Goal: Task Accomplishment & Management: Use online tool/utility

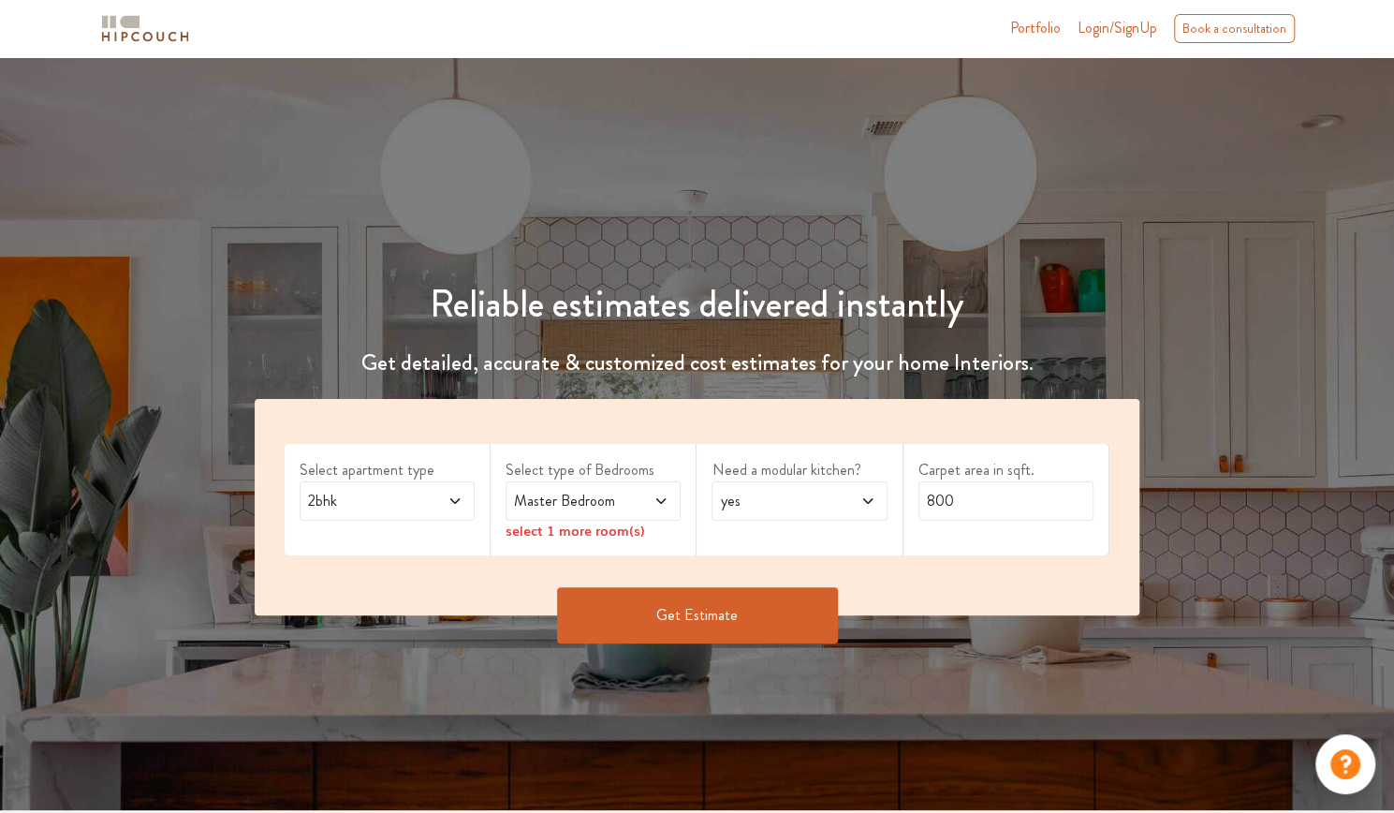
click at [431, 505] on span at bounding box center [442, 501] width 39 height 22
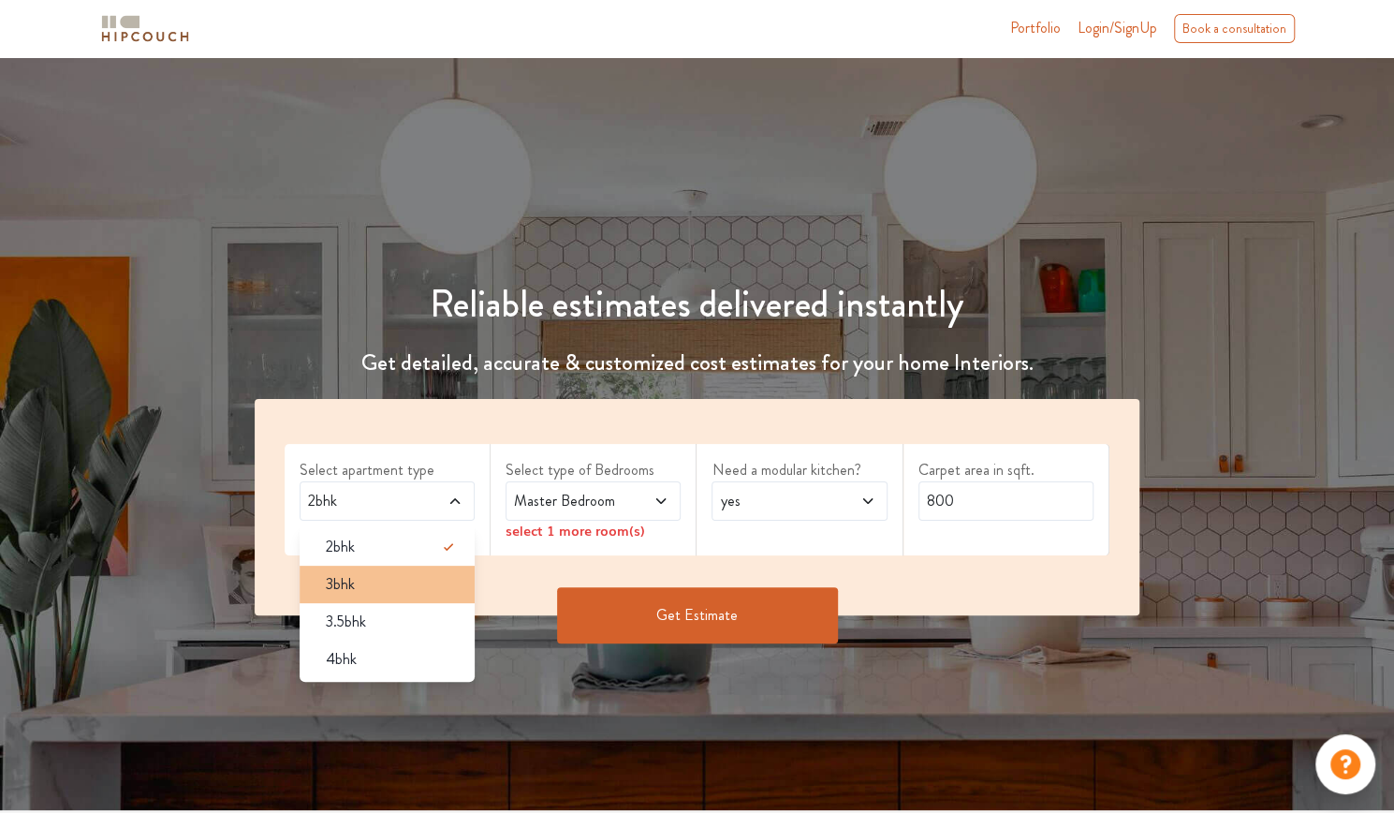
click at [404, 600] on li "3bhk" at bounding box center [387, 583] width 175 height 37
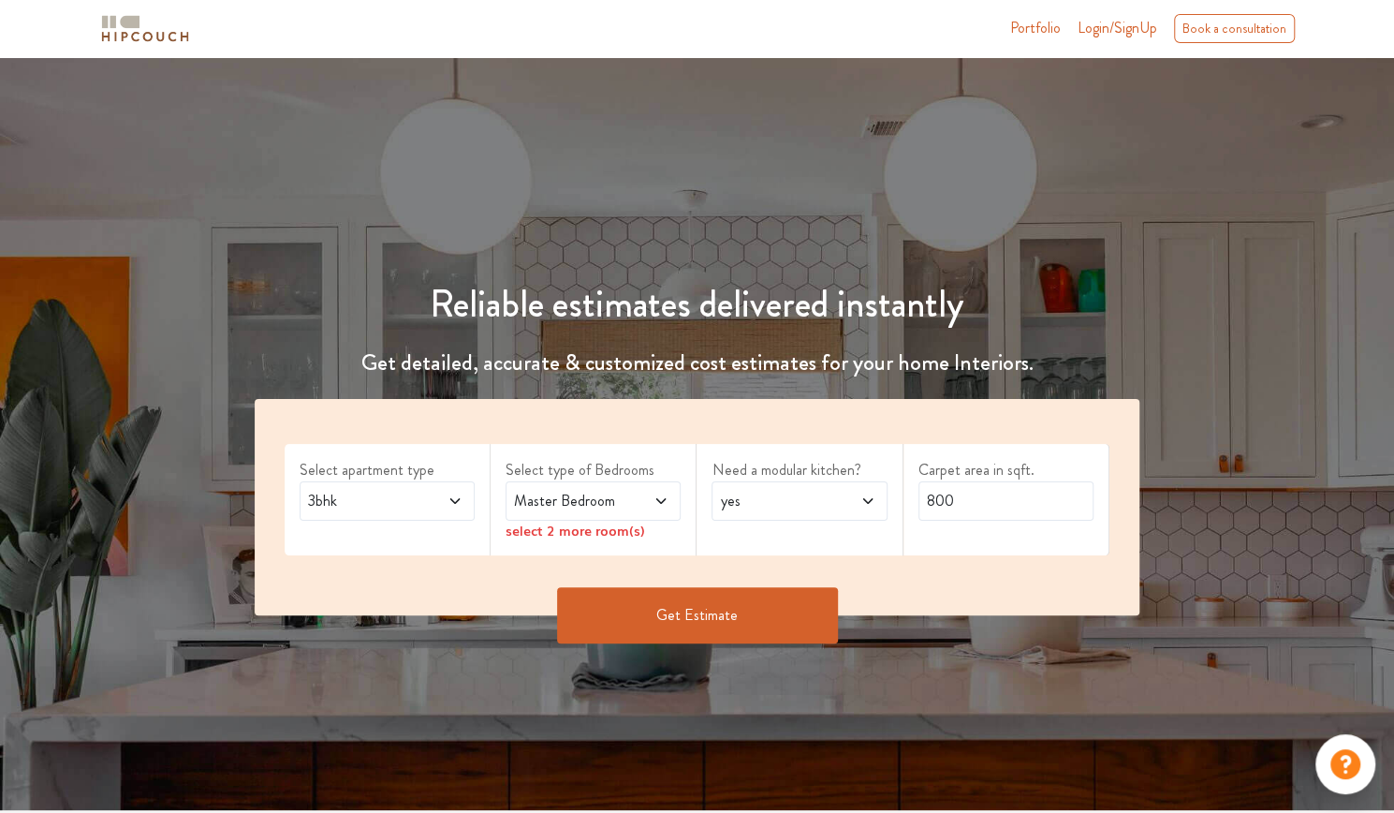
click at [634, 503] on span at bounding box center [648, 501] width 39 height 22
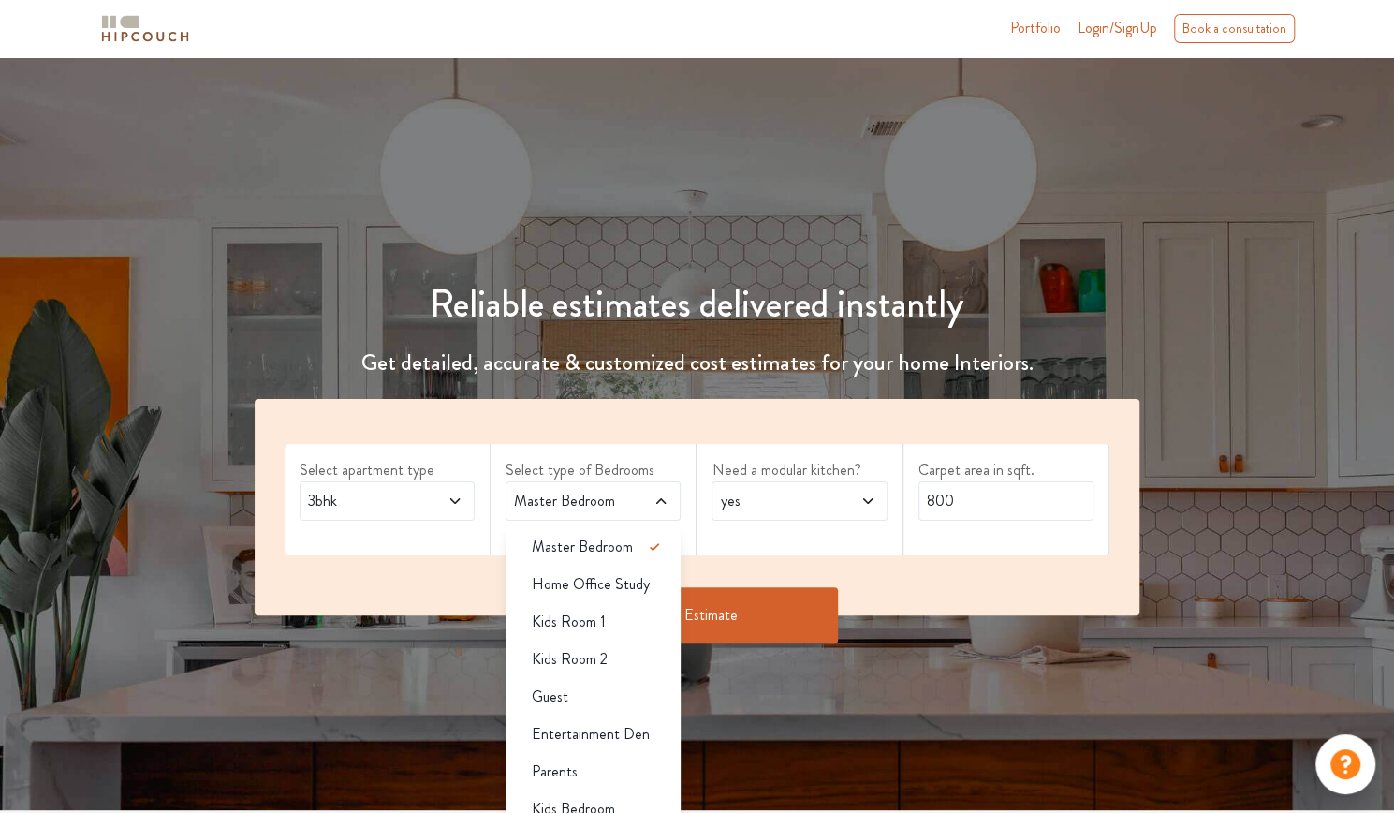
click at [632, 460] on label "Select type of Bedrooms" at bounding box center [593, 470] width 175 height 22
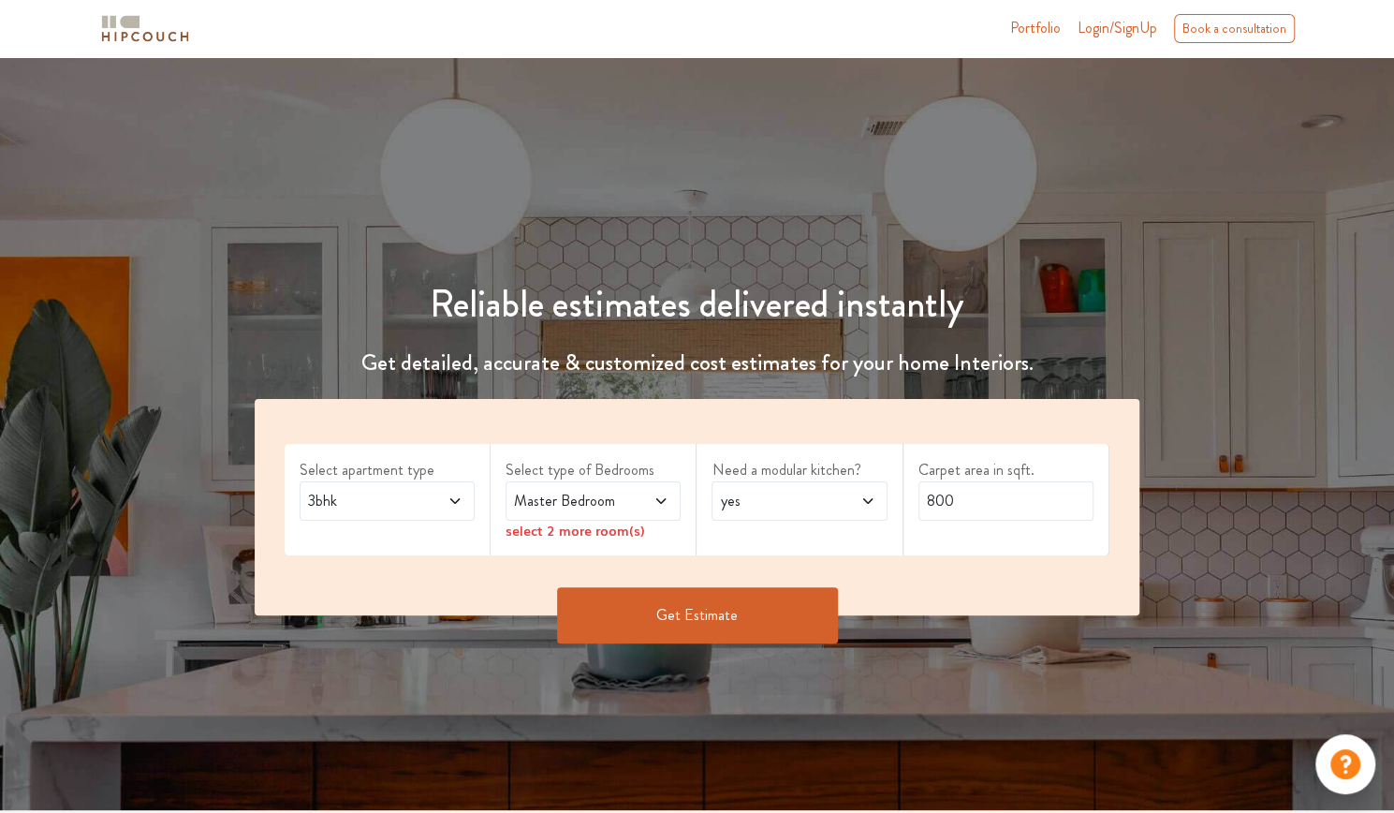
click at [778, 505] on span "yes" at bounding box center [775, 501] width 119 height 22
click at [770, 587] on div "no" at bounding box center [805, 584] width 164 height 22
drag, startPoint x: 954, startPoint y: 507, endPoint x: 900, endPoint y: 501, distance: 54.6
click at [901, 500] on div "Select apartment type 3bhk Select type of Bedrooms Master Bedroom select 2 more…" at bounding box center [697, 507] width 885 height 216
type input "1200"
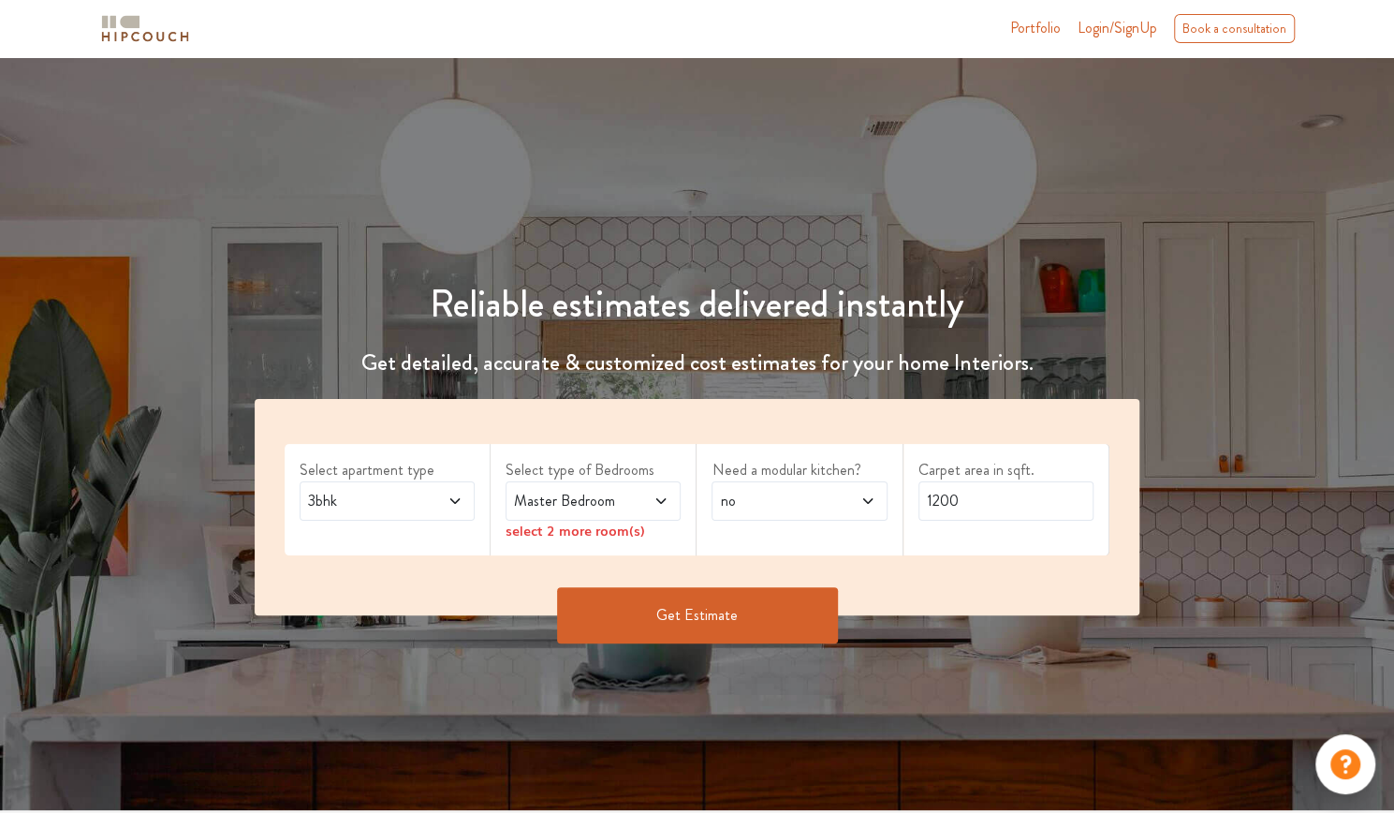
click at [661, 502] on icon at bounding box center [660, 501] width 9 height 6
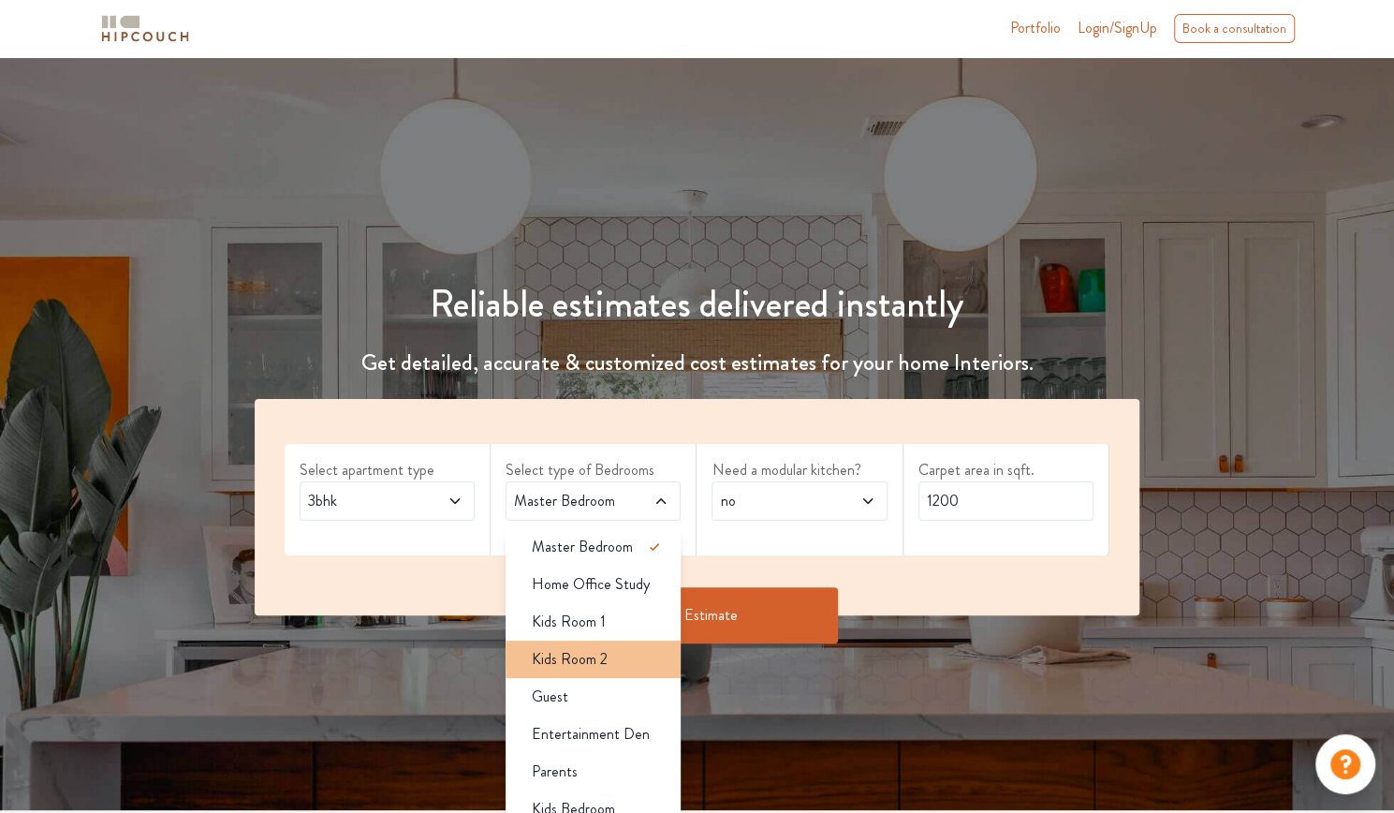
scroll to position [187, 0]
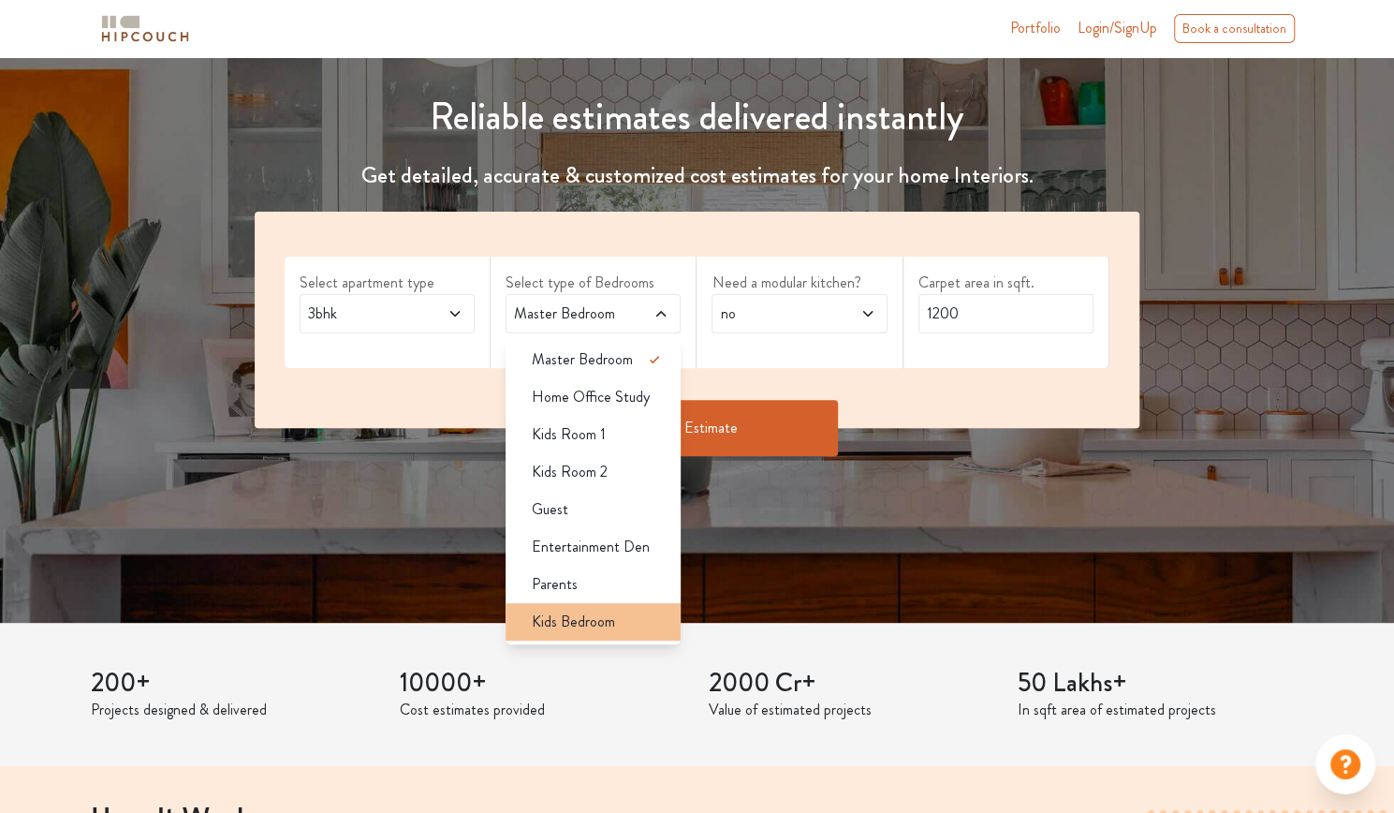
click at [632, 604] on li "Kids Bedroom" at bounding box center [593, 621] width 175 height 37
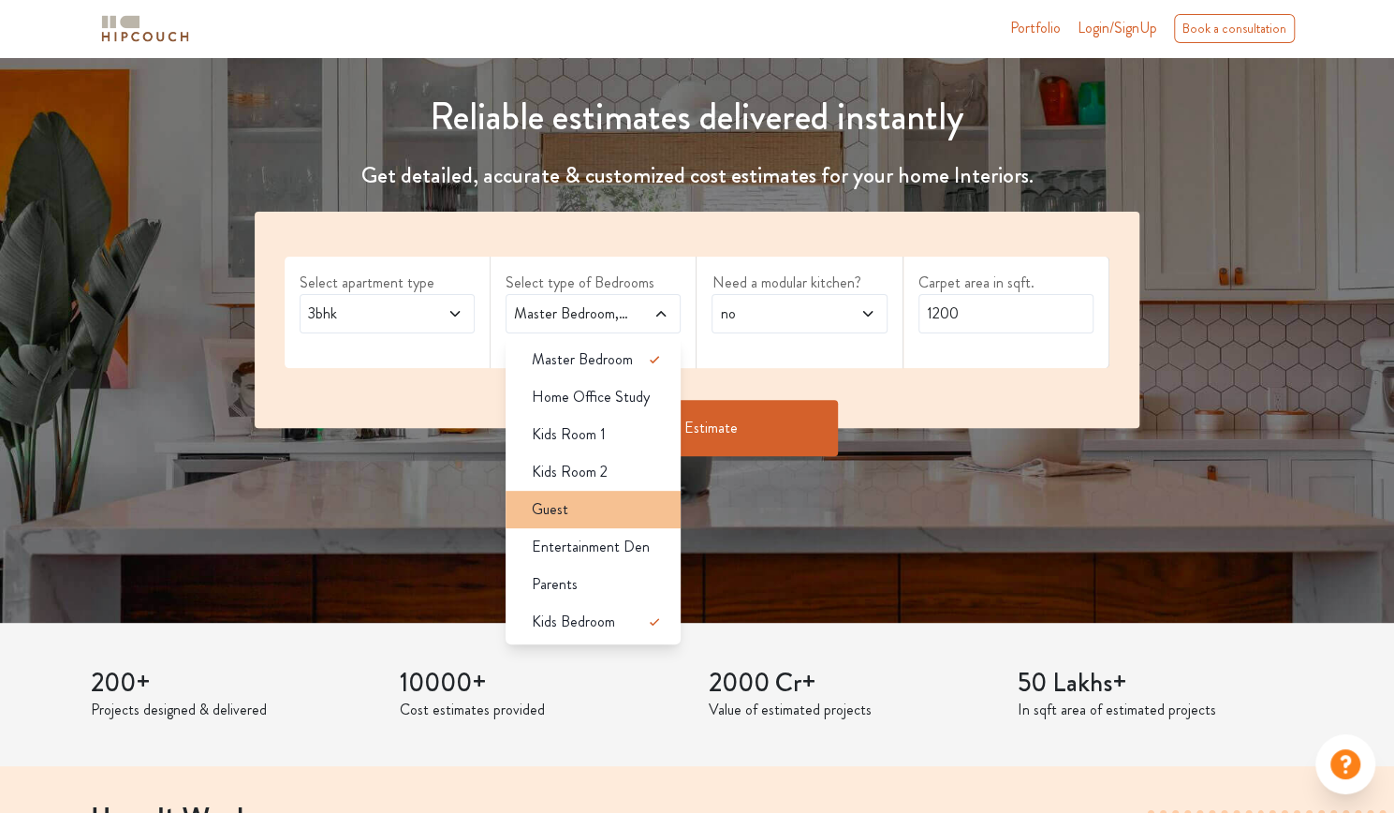
click at [609, 520] on li "Guest" at bounding box center [593, 509] width 175 height 37
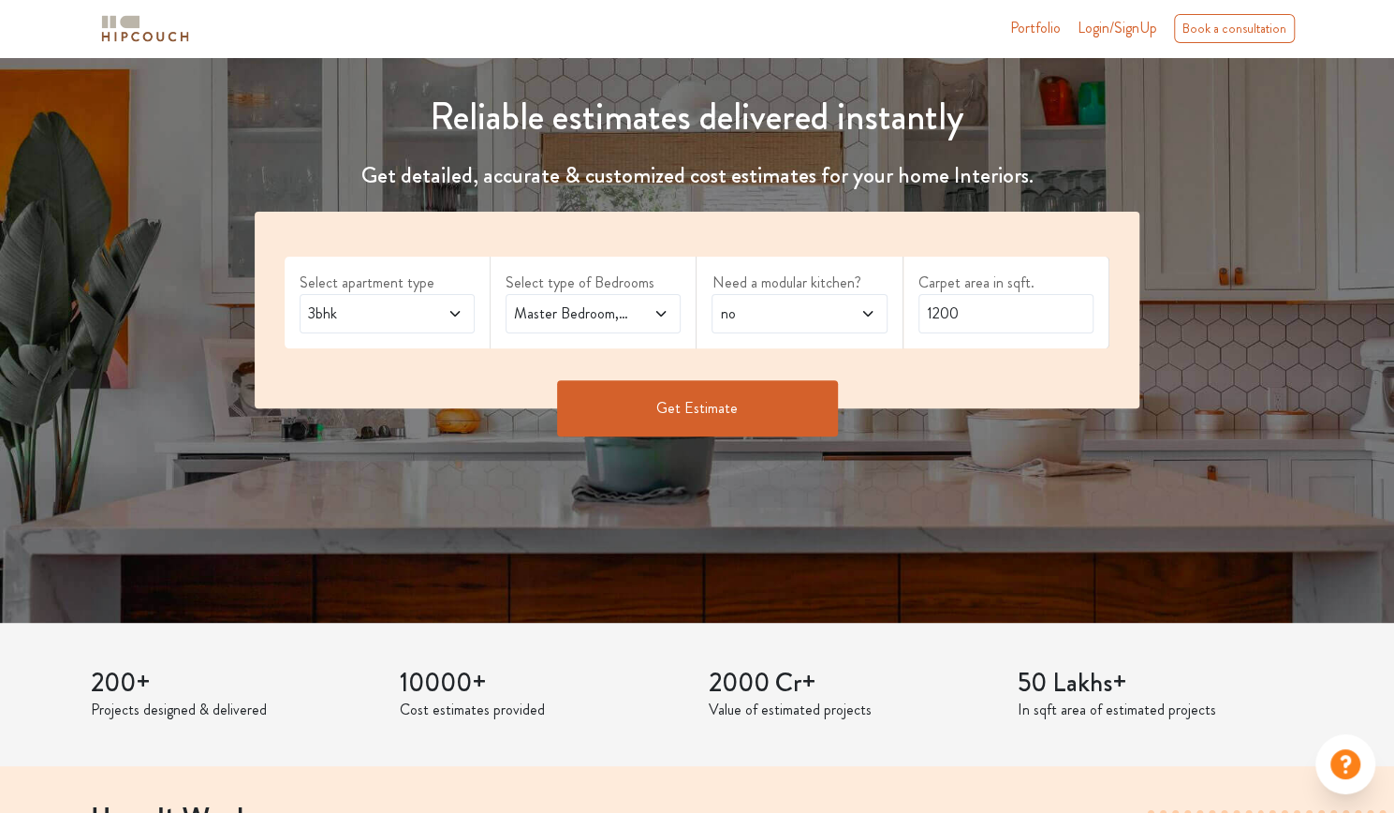
click at [662, 314] on icon at bounding box center [660, 314] width 9 height 6
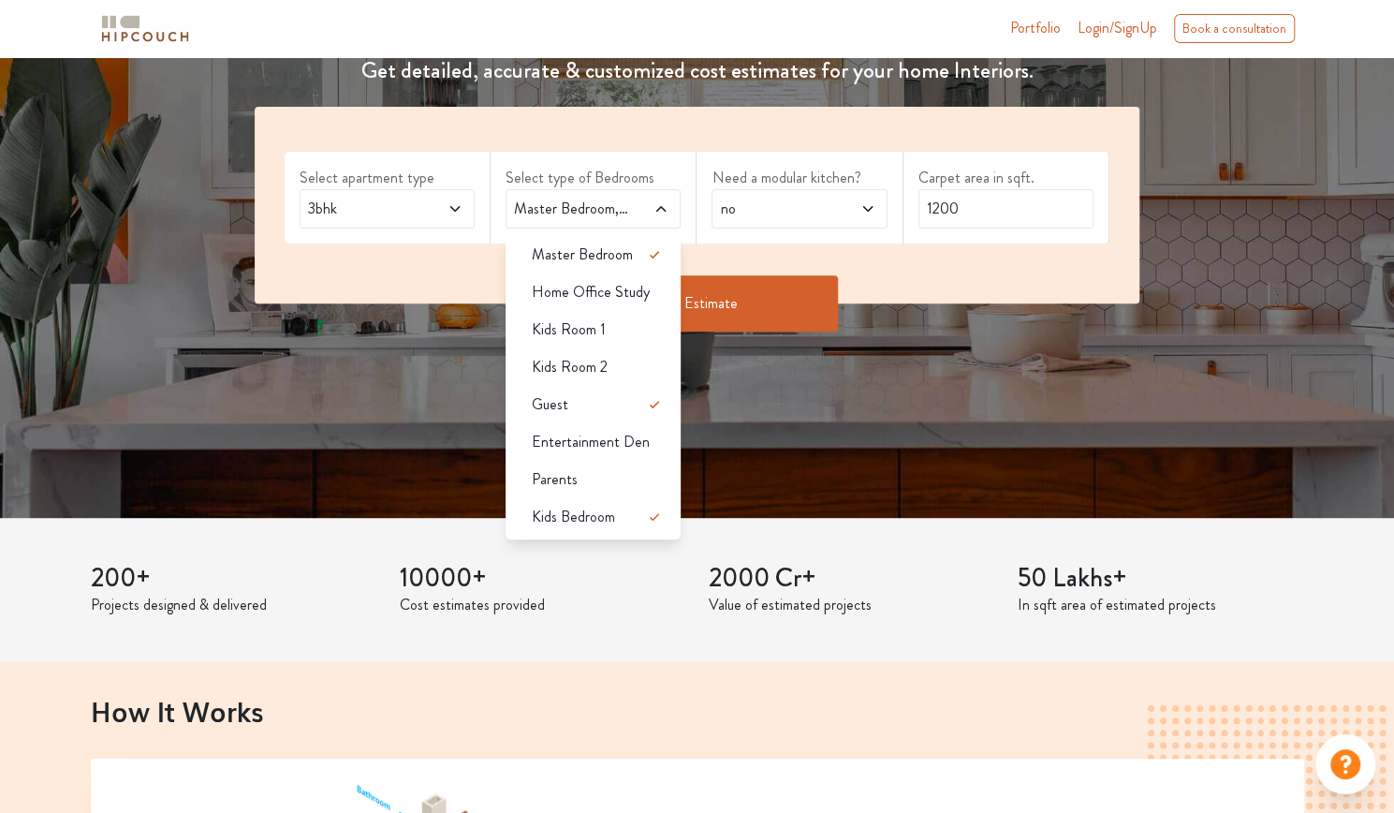
scroll to position [281, 0]
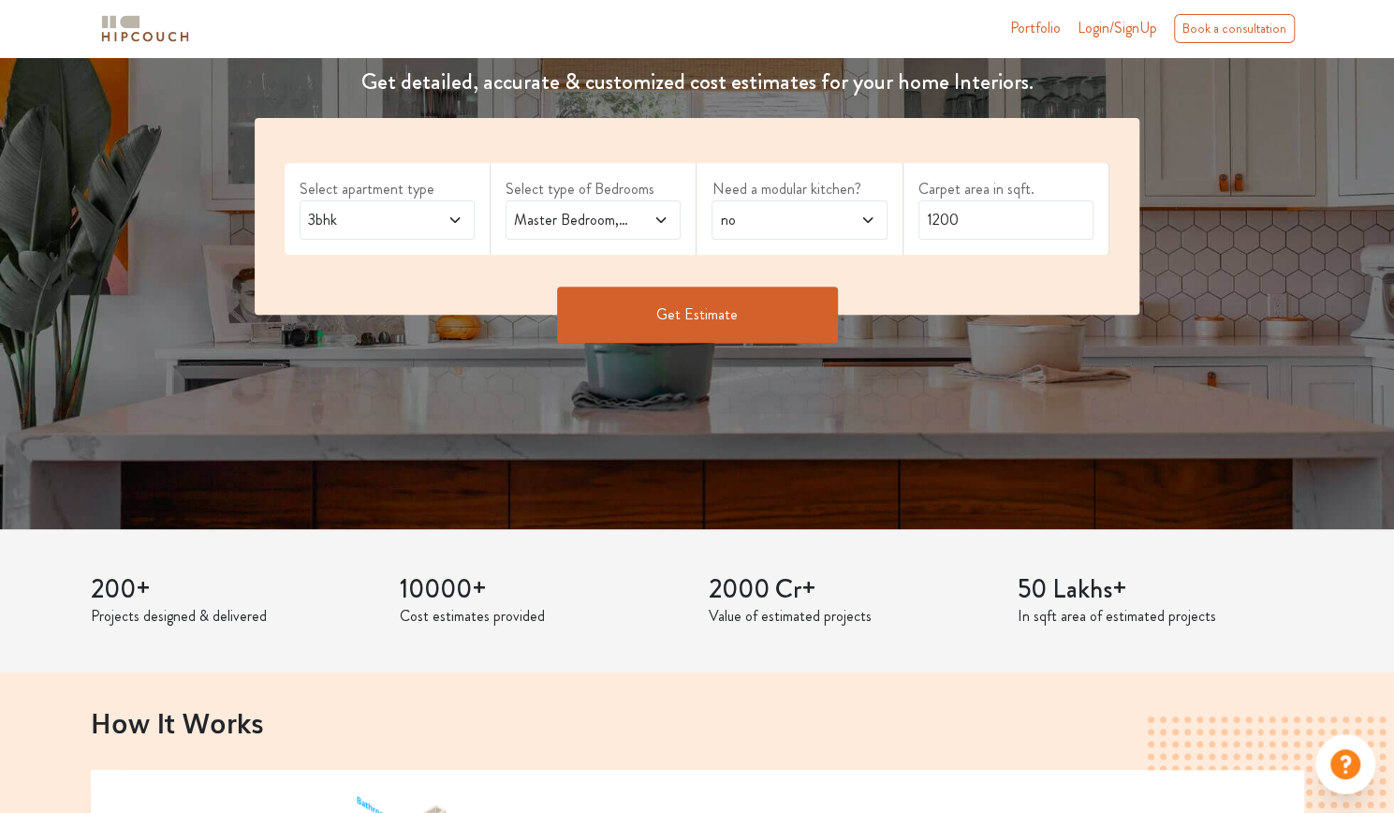
click at [770, 287] on button "Get Estimate" at bounding box center [697, 314] width 281 height 56
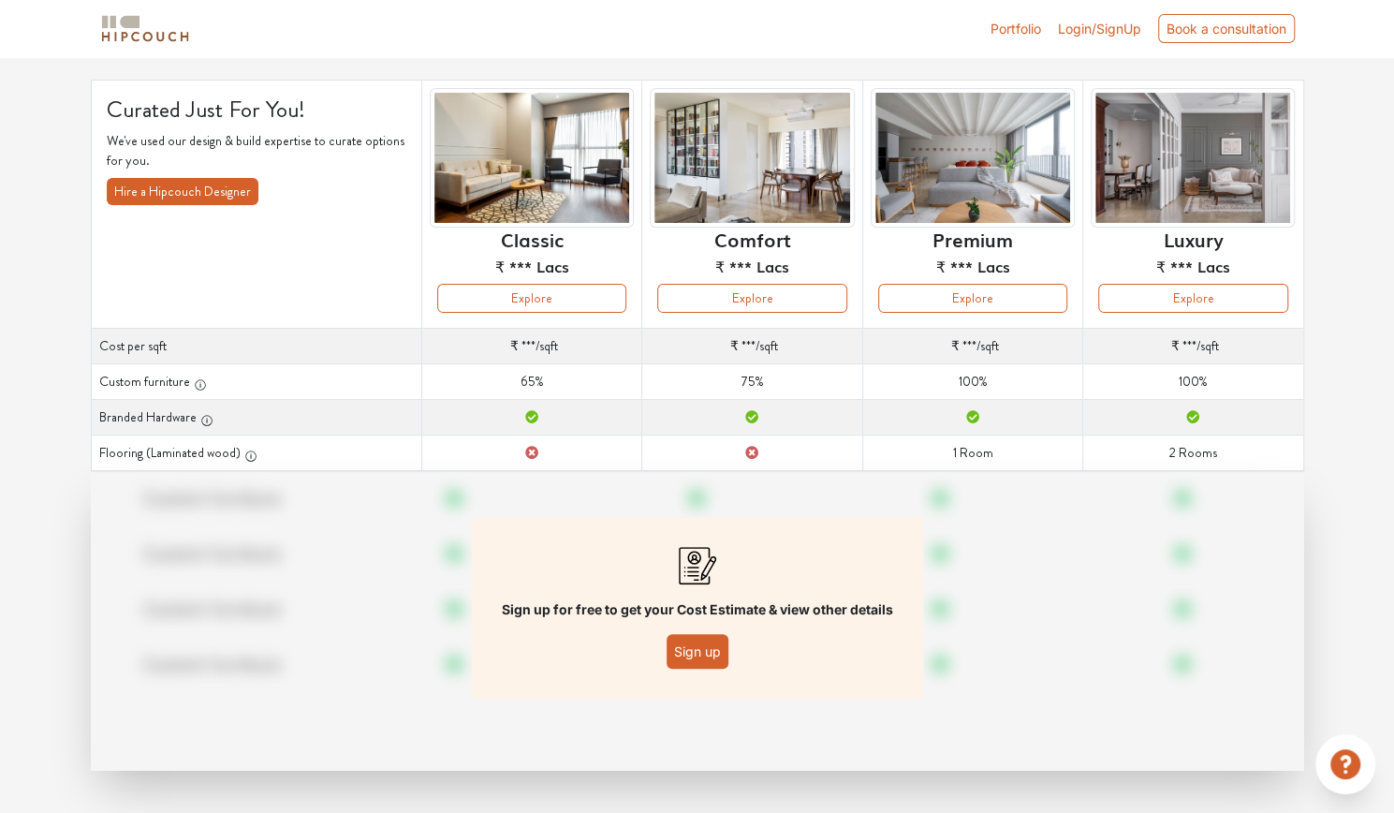
scroll to position [106, 0]
click at [697, 630] on div "Sign up for free to get your Cost Estimate & view other details Sign up" at bounding box center [697, 607] width 451 height 182
click at [699, 645] on button "Sign up" at bounding box center [698, 650] width 62 height 35
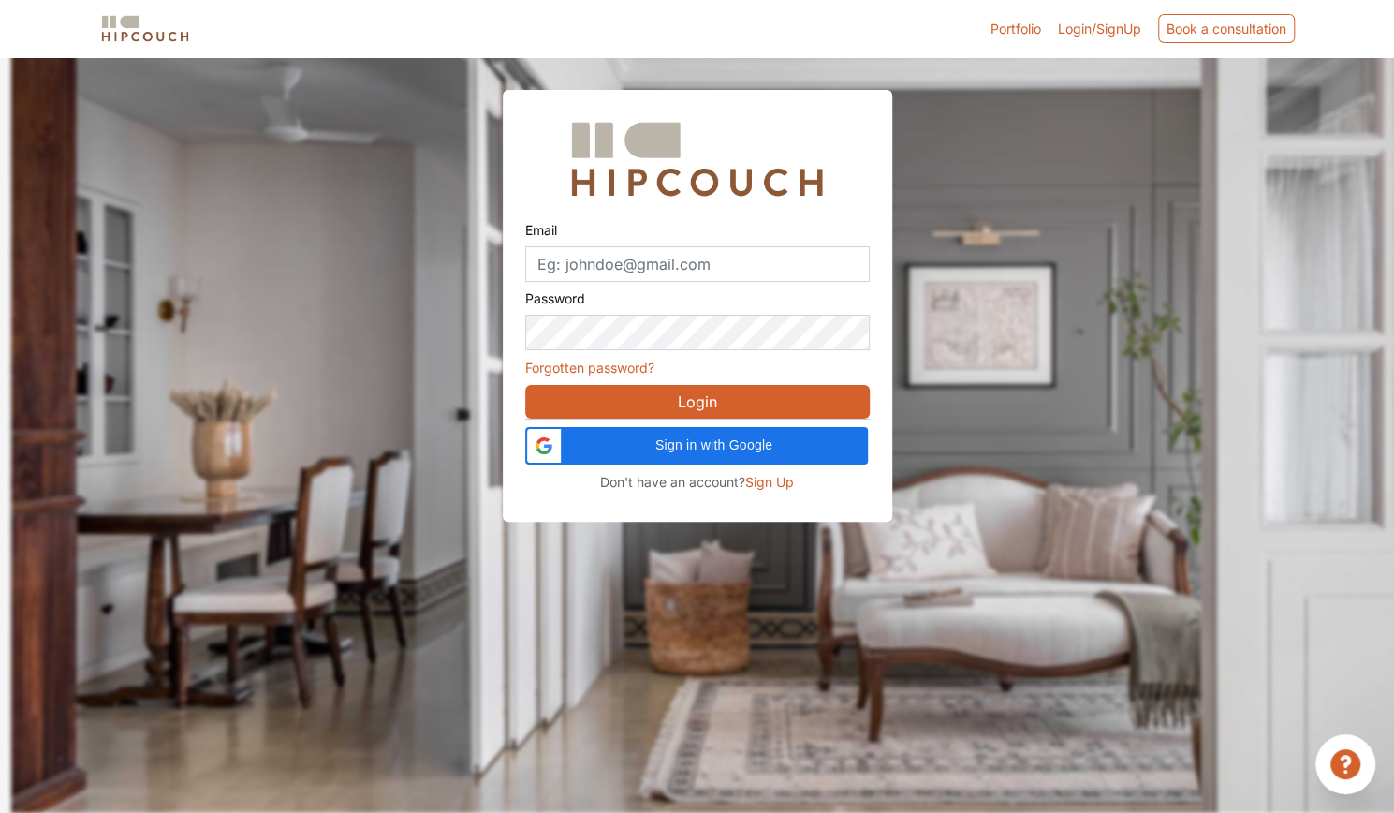
scroll to position [56, 0]
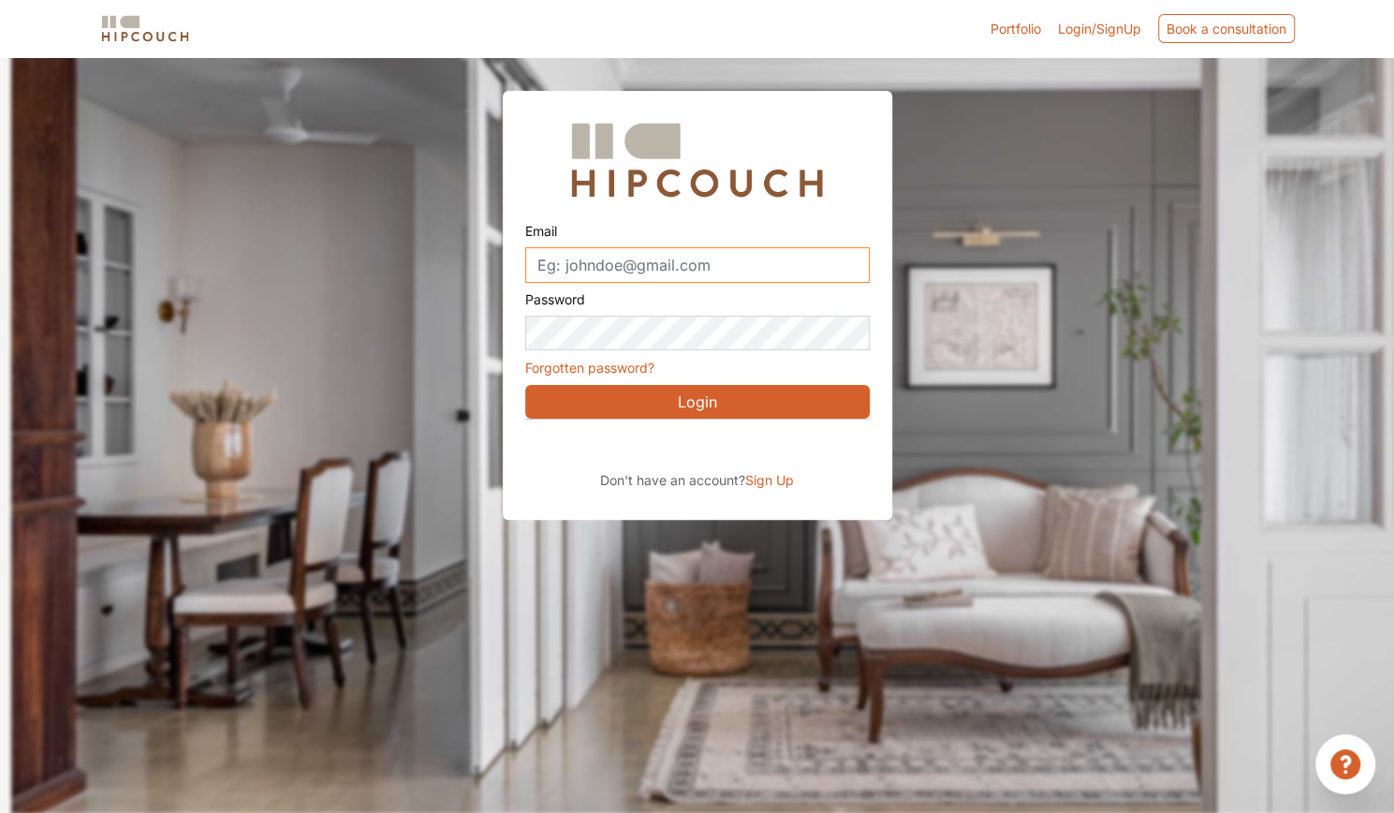
click at [675, 272] on input "Email" at bounding box center [697, 265] width 345 height 36
type input "abhiramikrishnamoorthi@gmail.com"
click at [525, 385] on button "Login" at bounding box center [697, 402] width 345 height 34
click at [556, 501] on div "Email abhiramikrishnamoorthi@gmail.com Password Forgotten password? Login Don't…" at bounding box center [697, 305] width 389 height 429
click at [616, 402] on button "Login" at bounding box center [697, 402] width 345 height 34
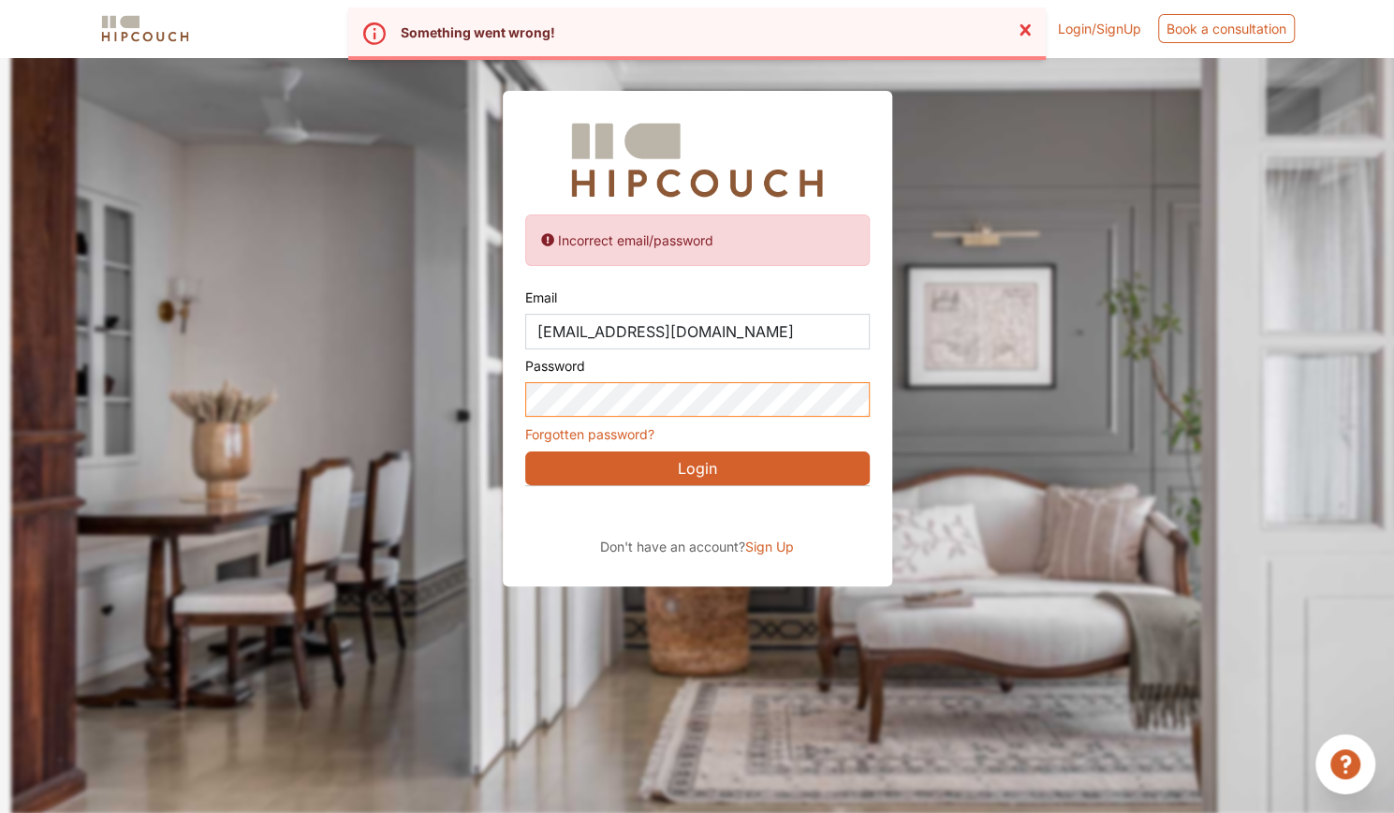
click at [483, 379] on div "Incorrect email/password Email abhiramikrishnamoorthi@gmail.com Password Forgot…" at bounding box center [697, 293] width 1394 height 585
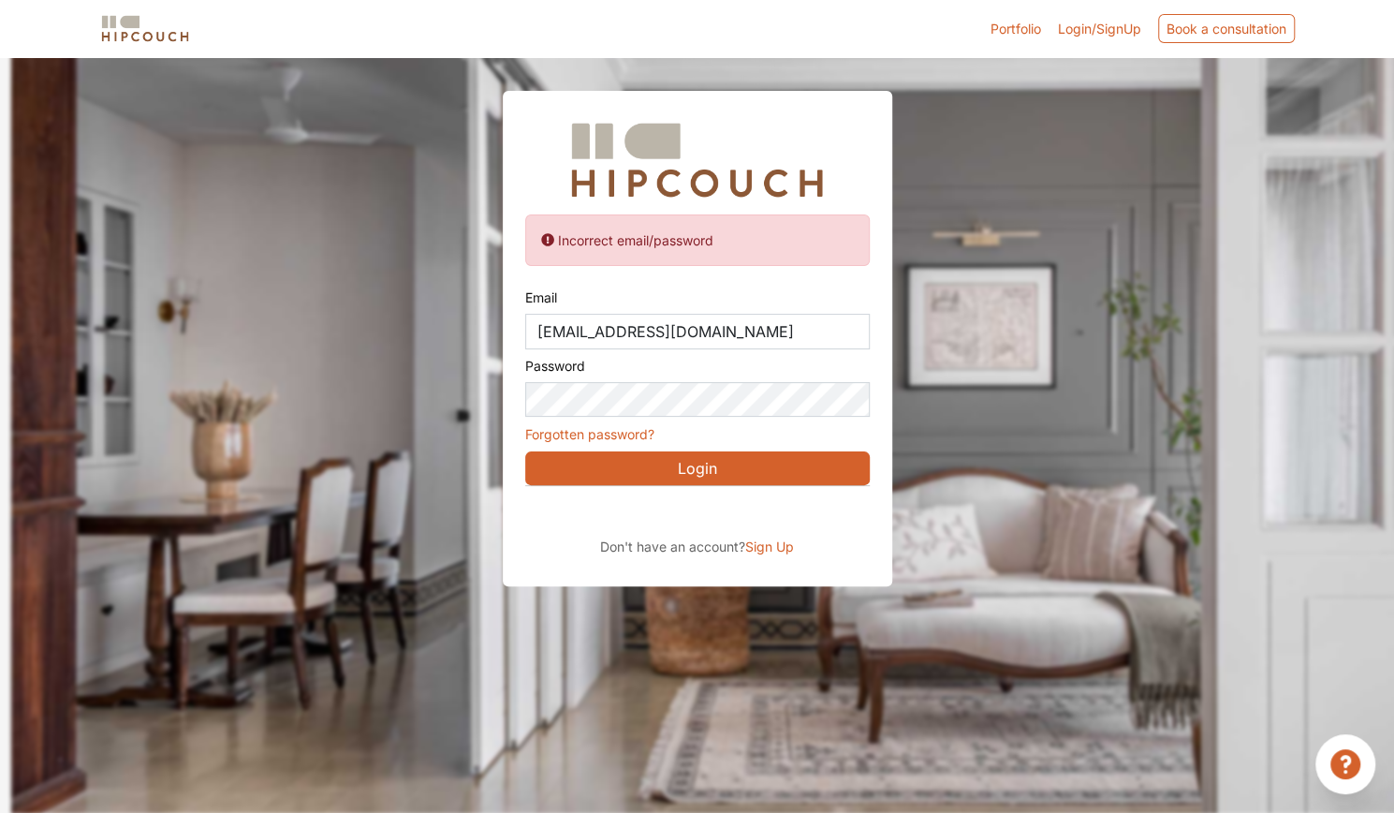
click at [872, 117] on div "Incorrect email/password Email abhiramikrishnamoorthi@gmail.com Password Forgot…" at bounding box center [697, 338] width 389 height 495
click at [771, 546] on span "Sign Up" at bounding box center [769, 546] width 49 height 16
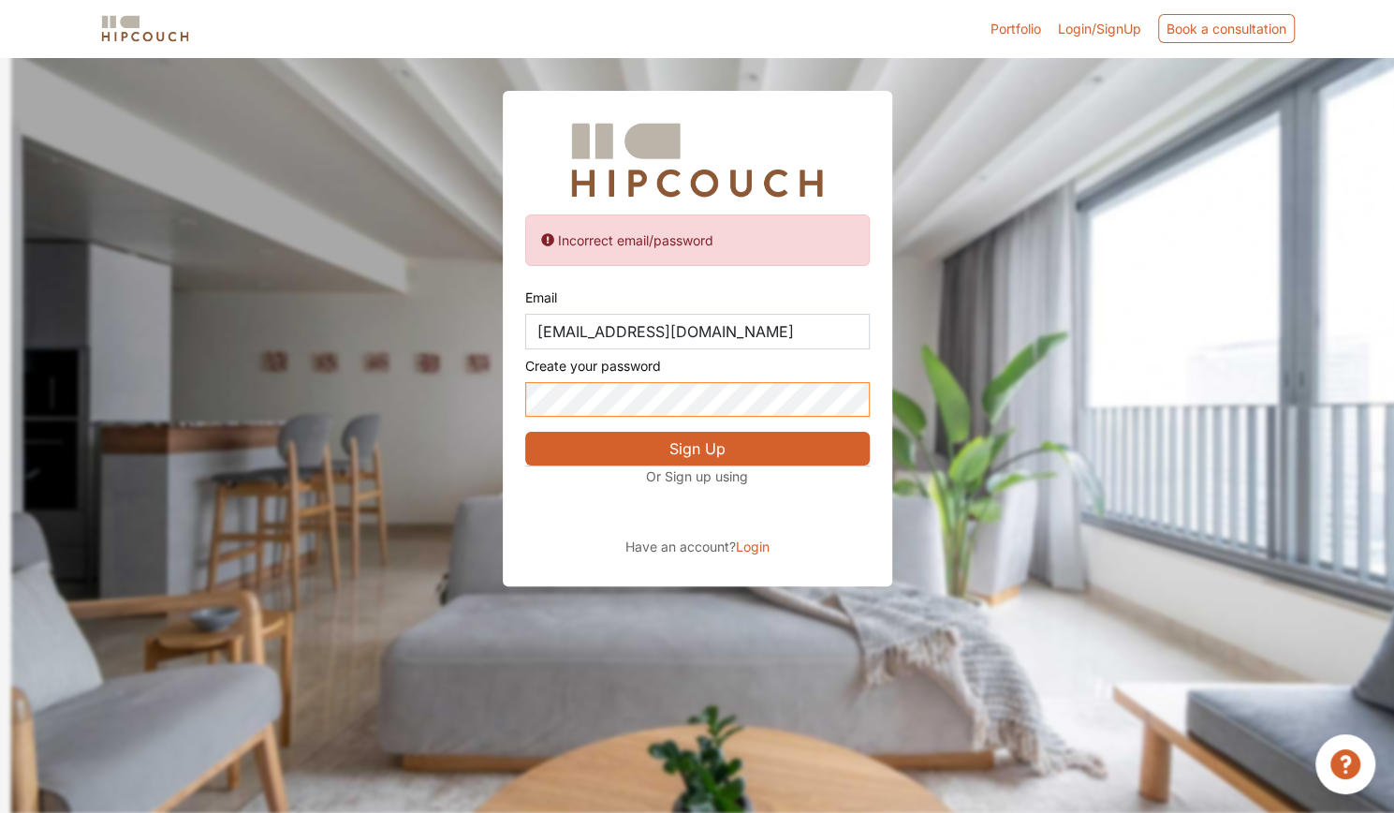
click at [525, 432] on button "Sign Up" at bounding box center [697, 449] width 345 height 34
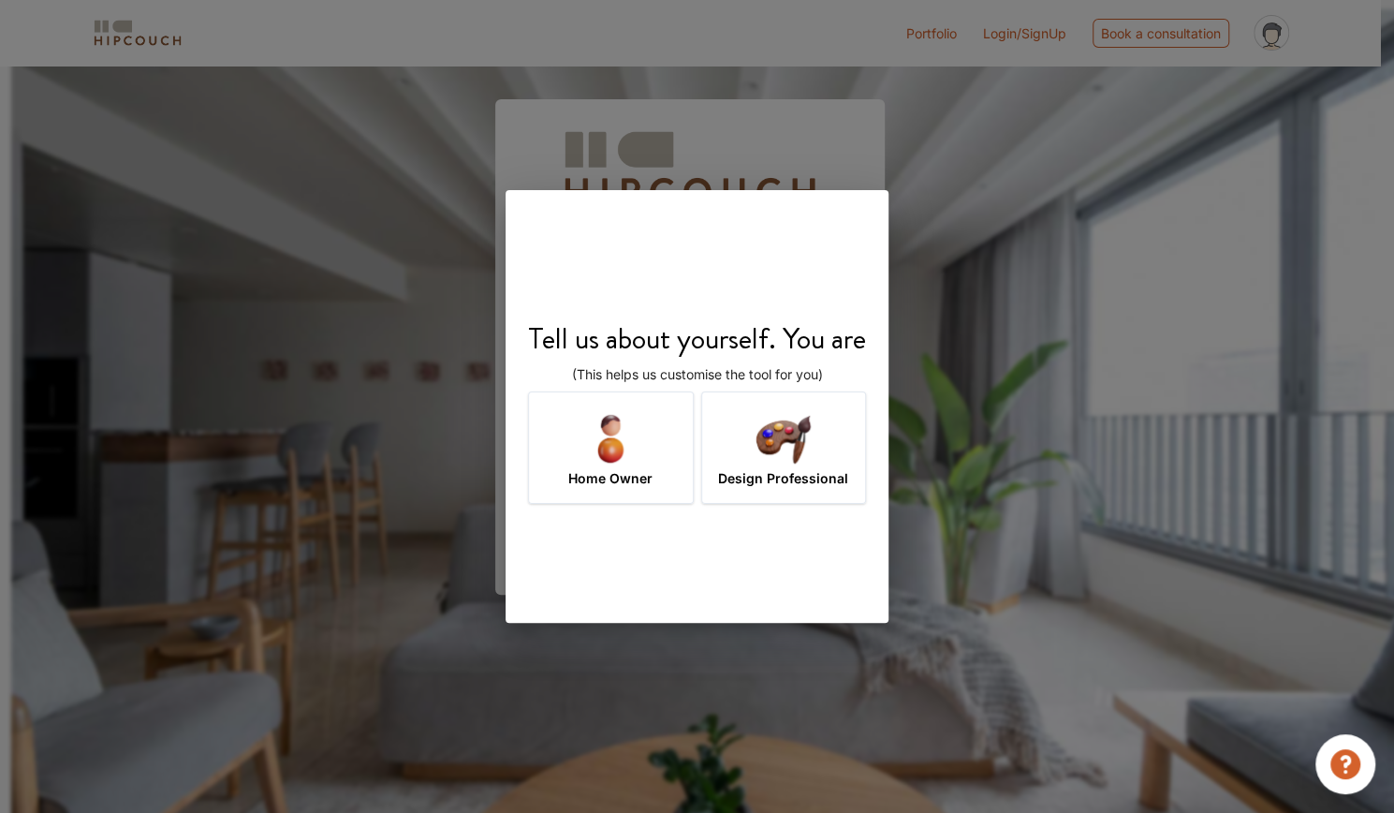
scroll to position [66, 0]
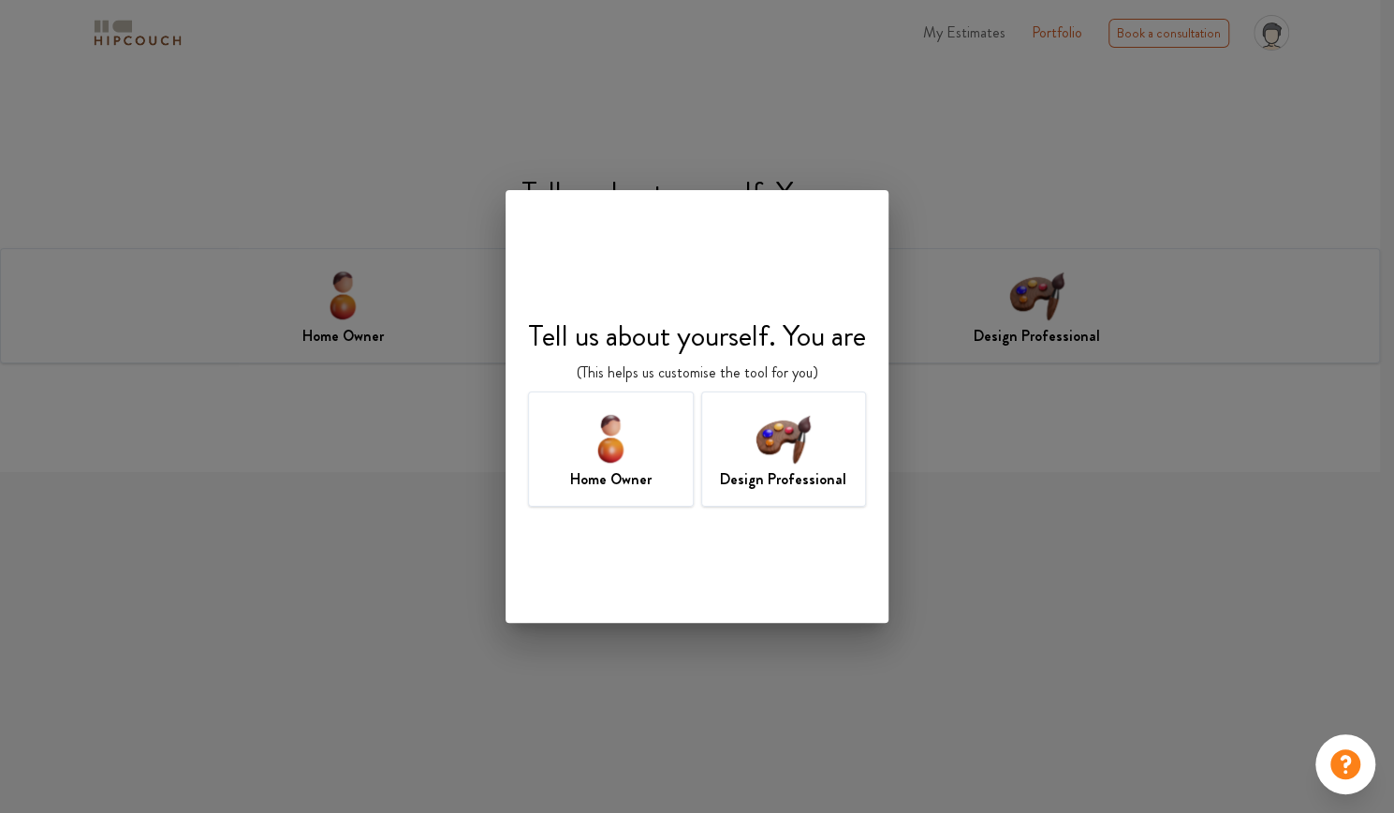
click at [768, 473] on h7 "Design Professional" at bounding box center [783, 479] width 126 height 22
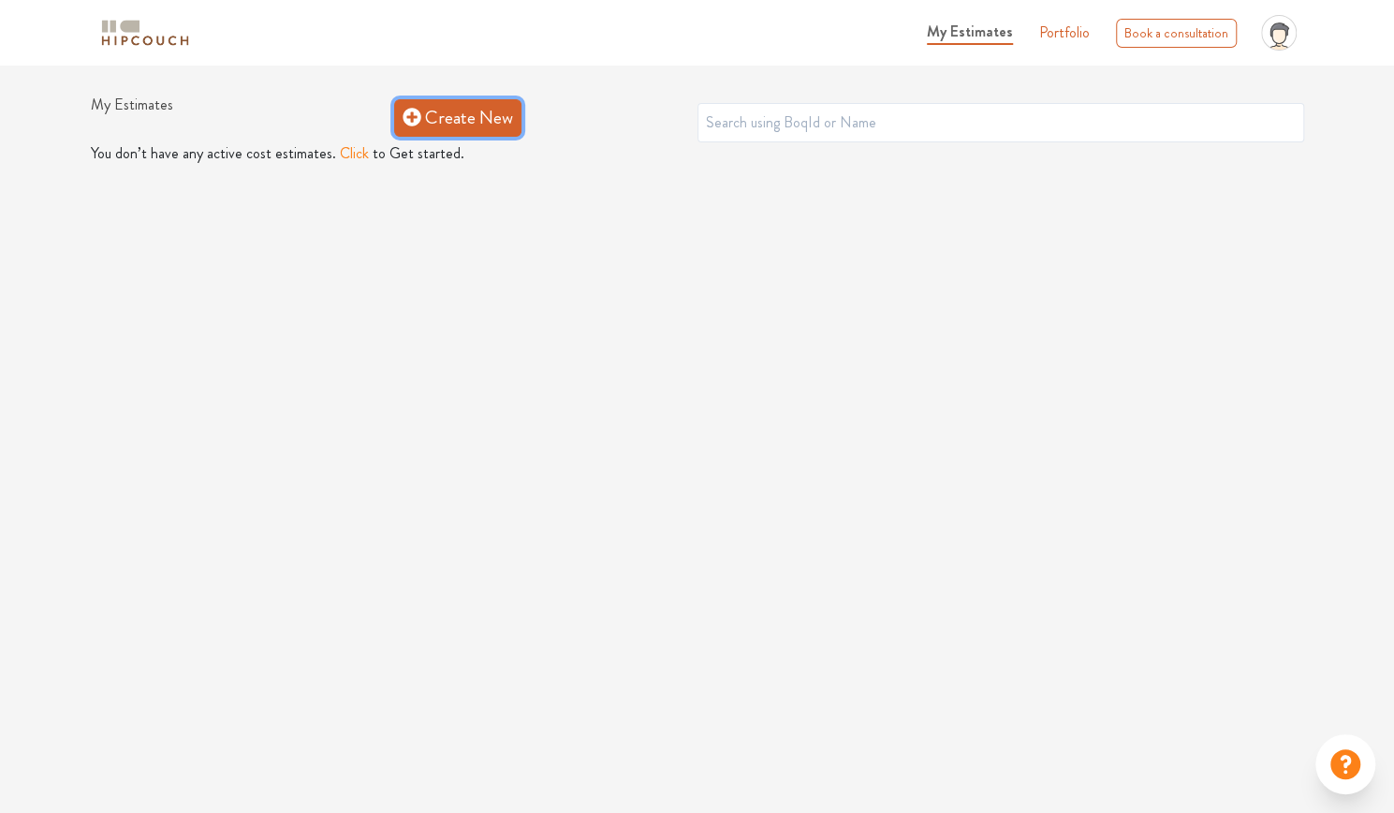
click at [456, 113] on link "Create New" at bounding box center [457, 117] width 127 height 37
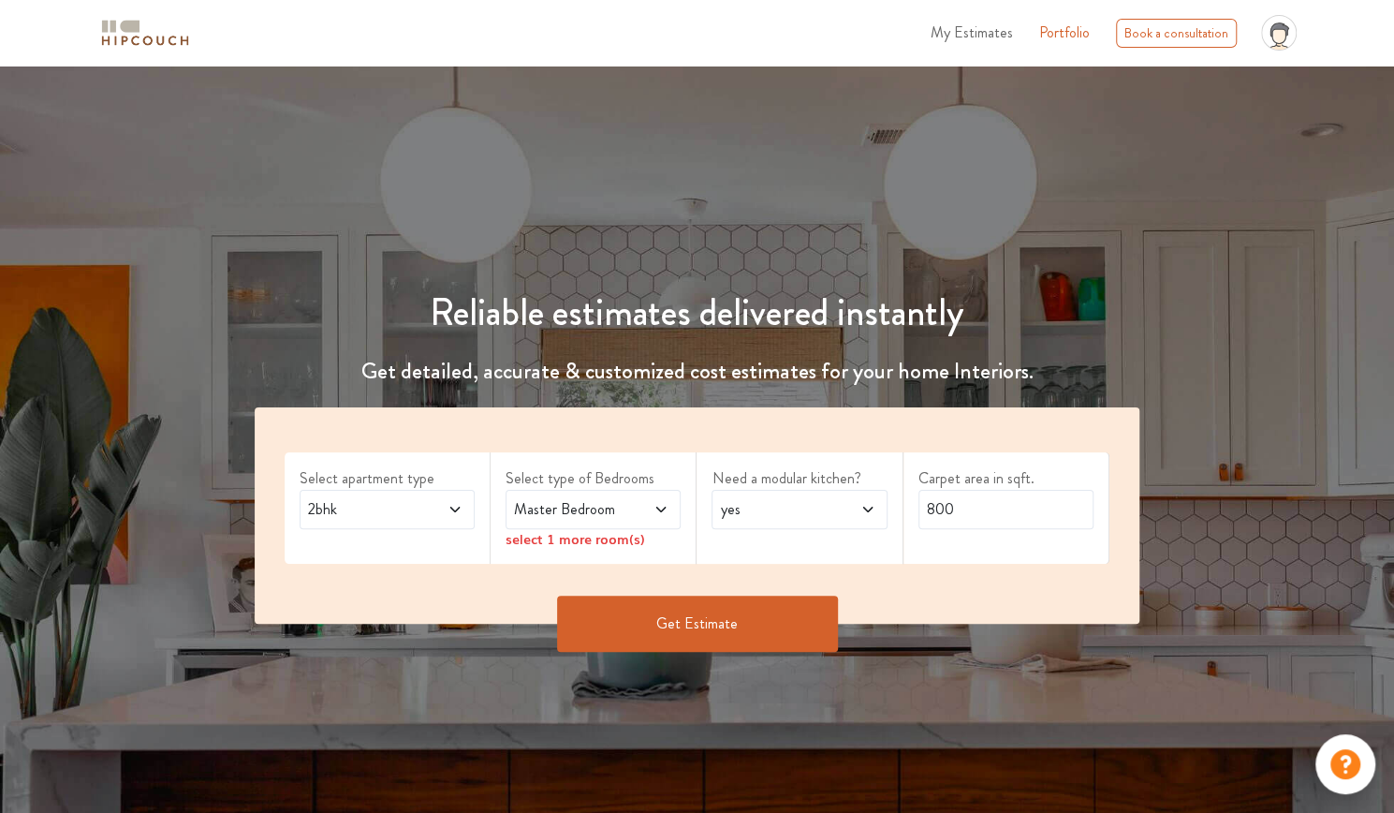
click at [403, 510] on span "2bhk" at bounding box center [363, 509] width 119 height 22
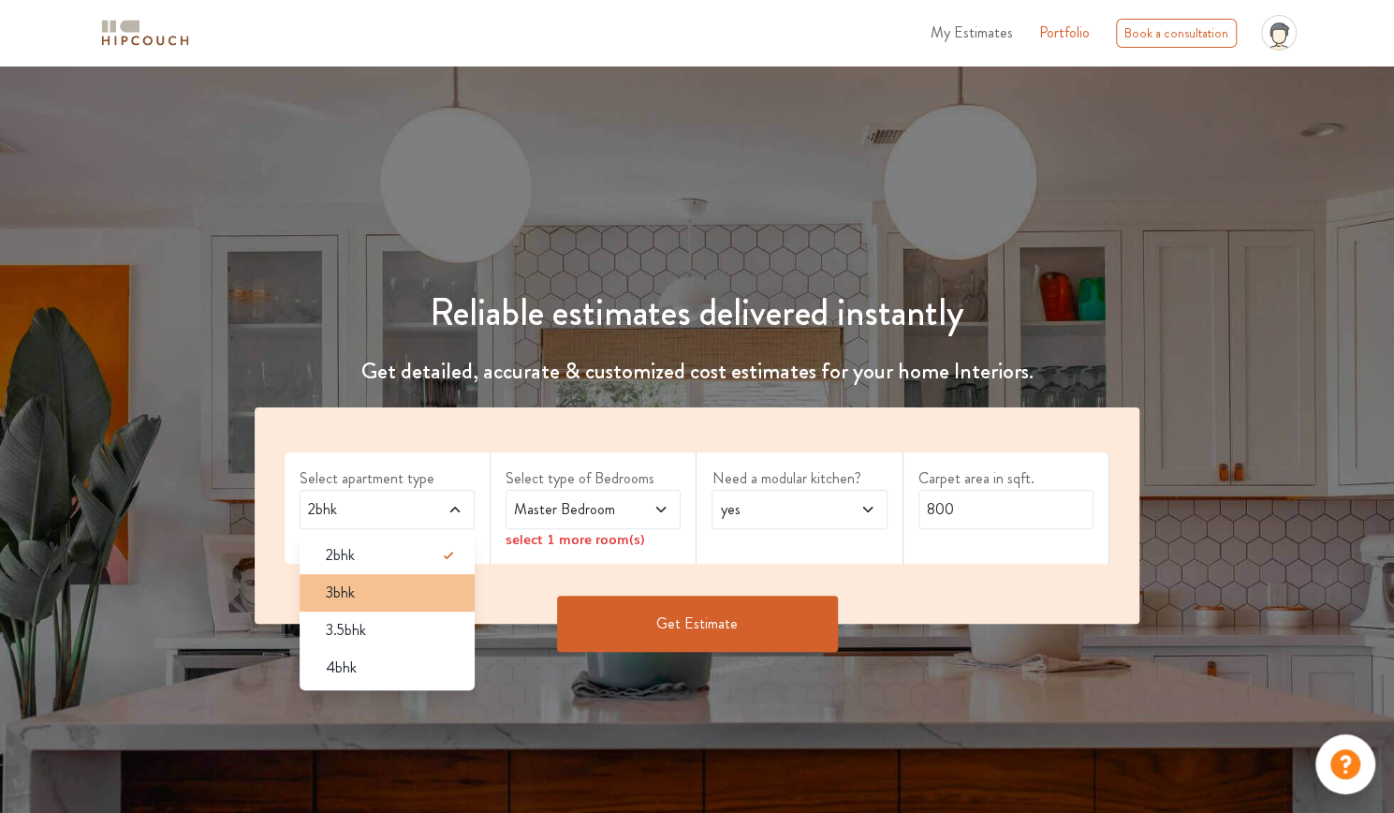
click at [417, 593] on div "3bhk" at bounding box center [393, 592] width 164 height 22
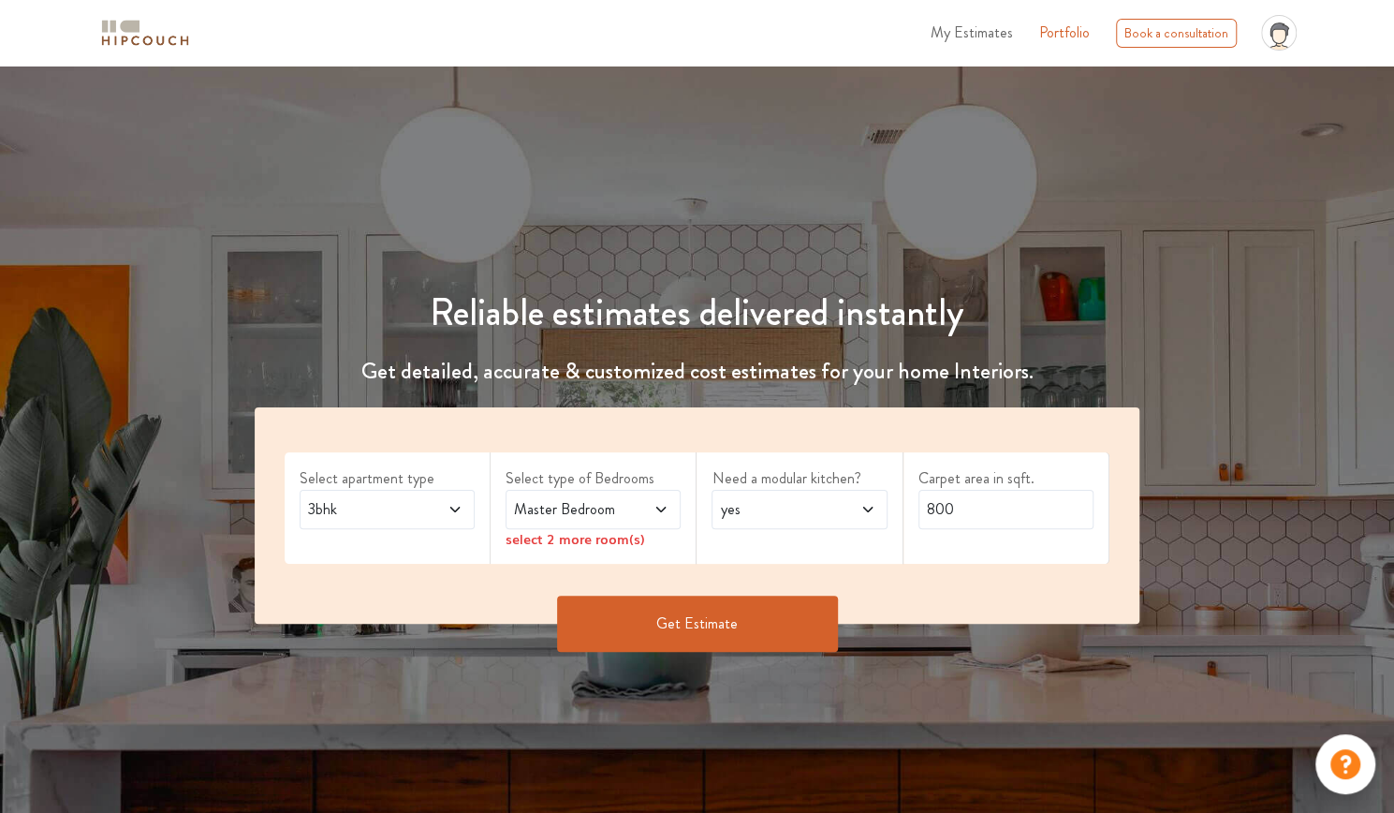
click at [580, 523] on div "Master Bedroom" at bounding box center [593, 509] width 175 height 39
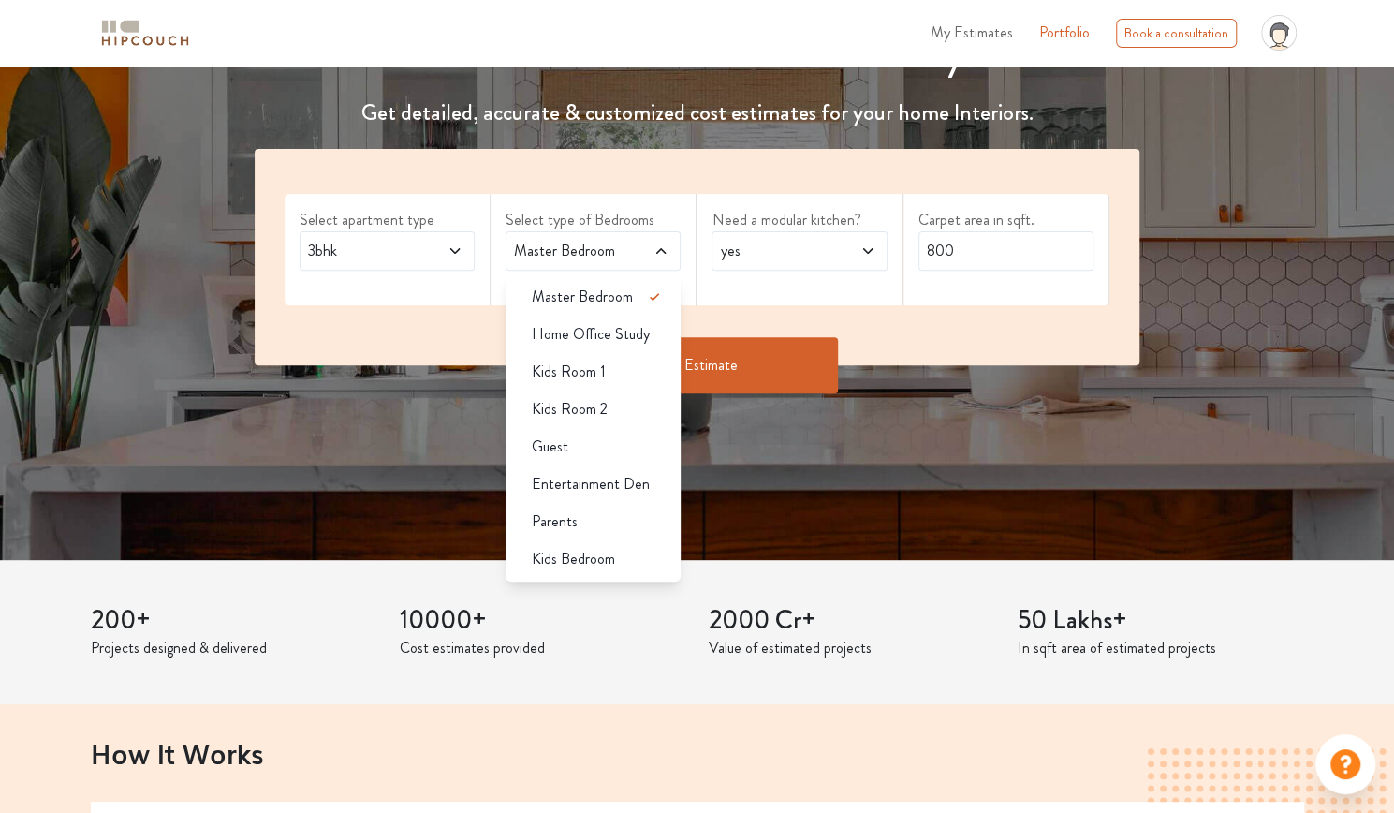
scroll to position [281, 0]
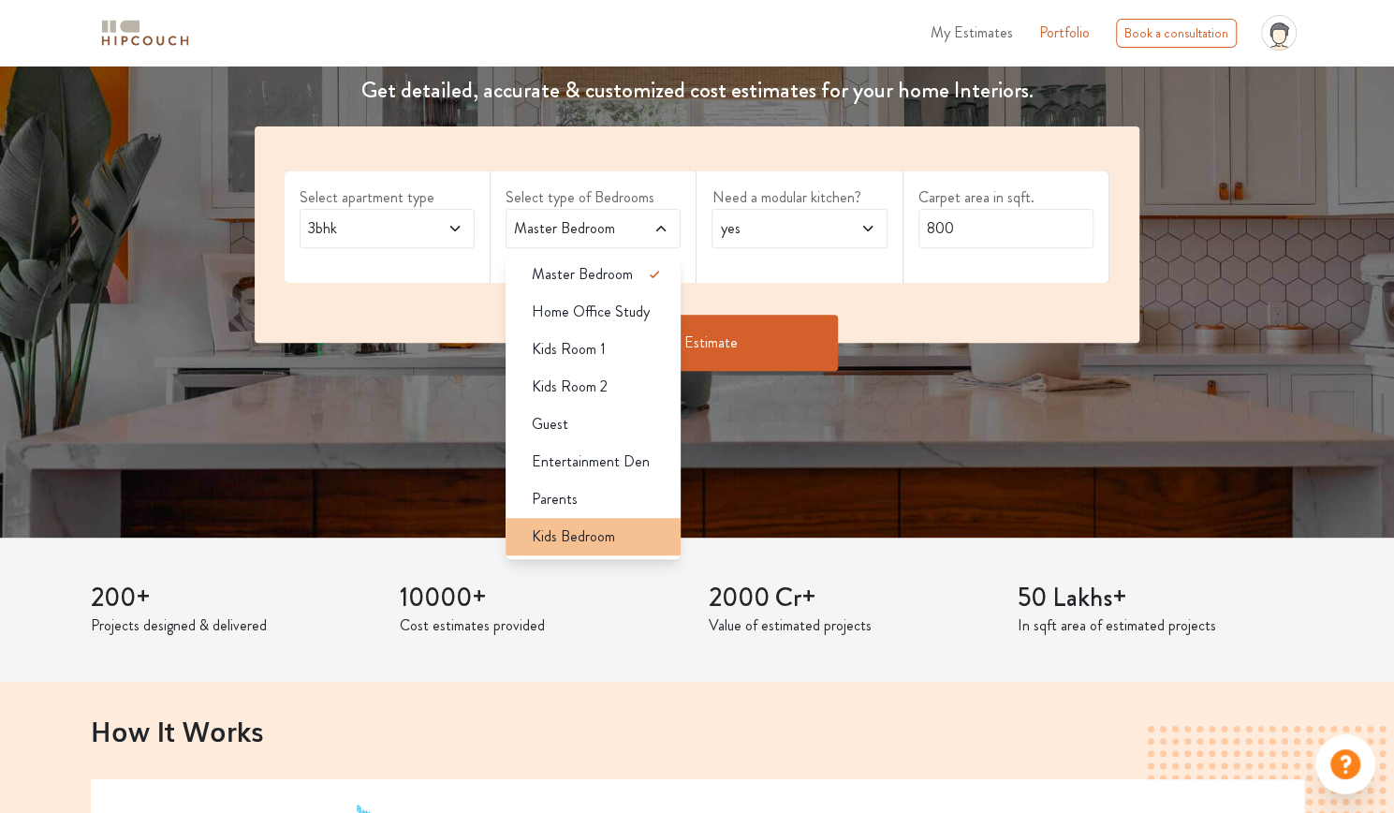
click at [600, 549] on li "Kids Bedroom" at bounding box center [593, 536] width 175 height 37
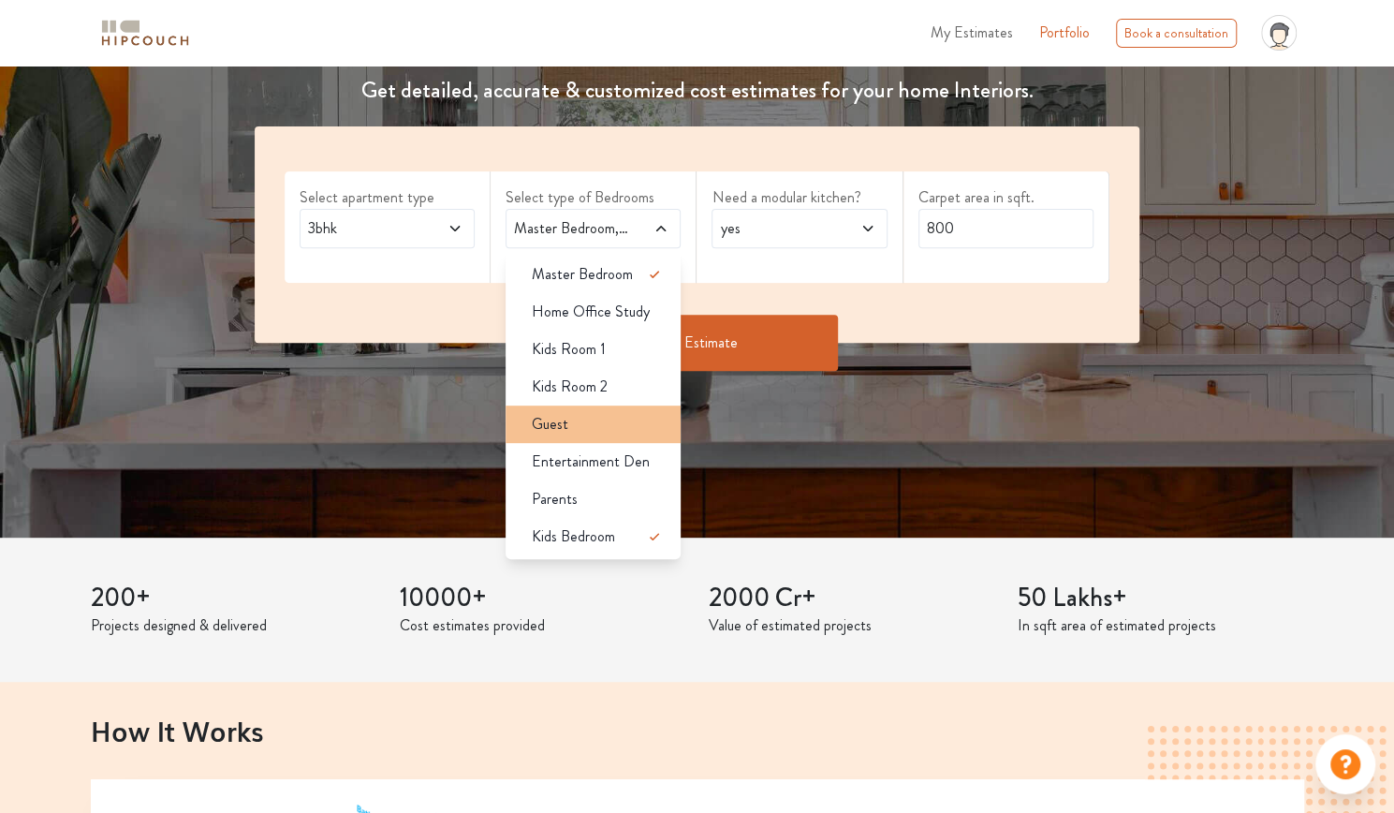
click at [635, 432] on div "Guest" at bounding box center [599, 424] width 164 height 22
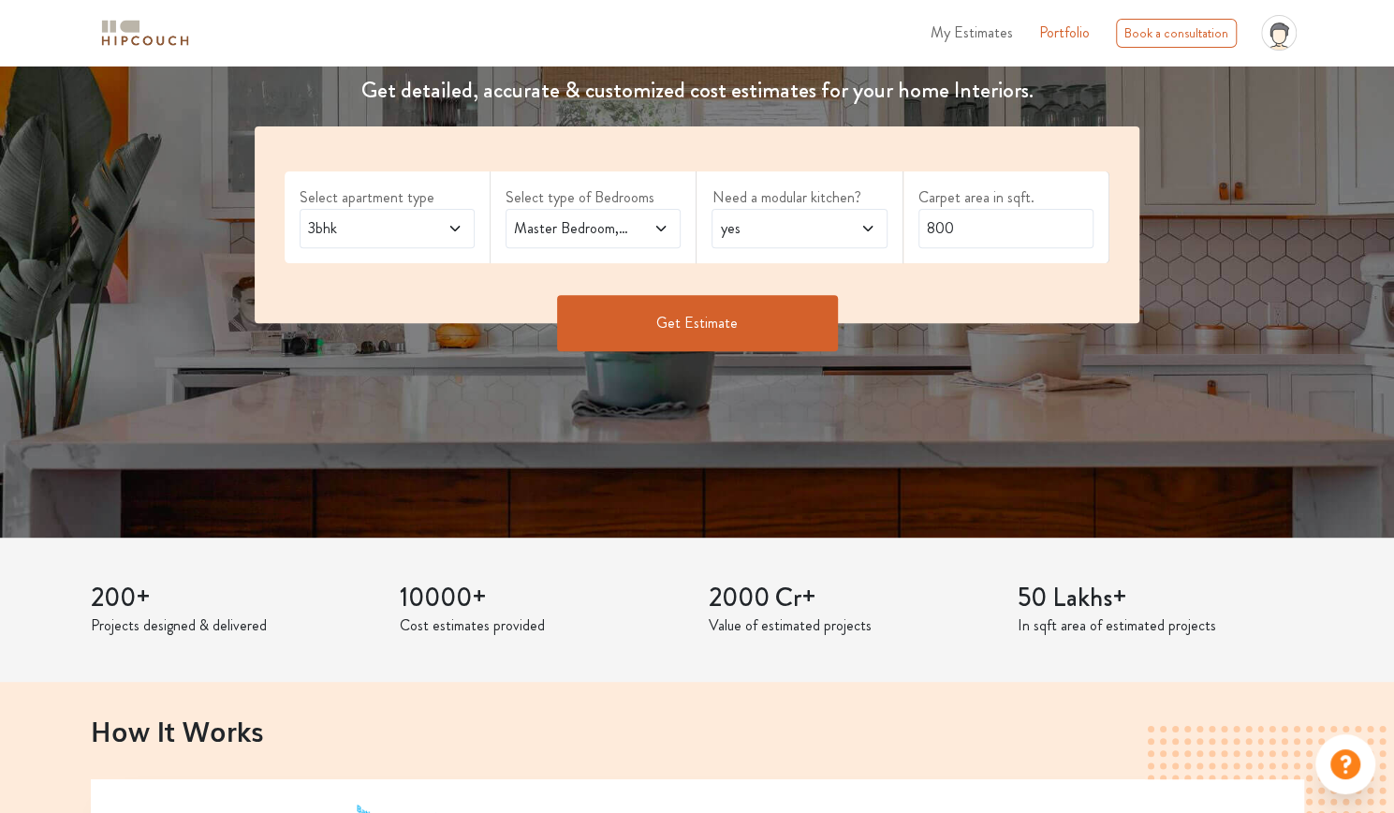
click at [796, 229] on span "yes" at bounding box center [775, 228] width 119 height 22
click at [795, 323] on li "no" at bounding box center [799, 311] width 175 height 37
click at [1020, 209] on input "800" at bounding box center [1005, 228] width 175 height 39
drag, startPoint x: 1010, startPoint y: 224, endPoint x: 871, endPoint y: 228, distance: 139.6
click at [871, 228] on div "Select apartment type 3bhk Select type of Bedrooms Master Bedroom,Guest,Kids Be…" at bounding box center [697, 224] width 885 height 197
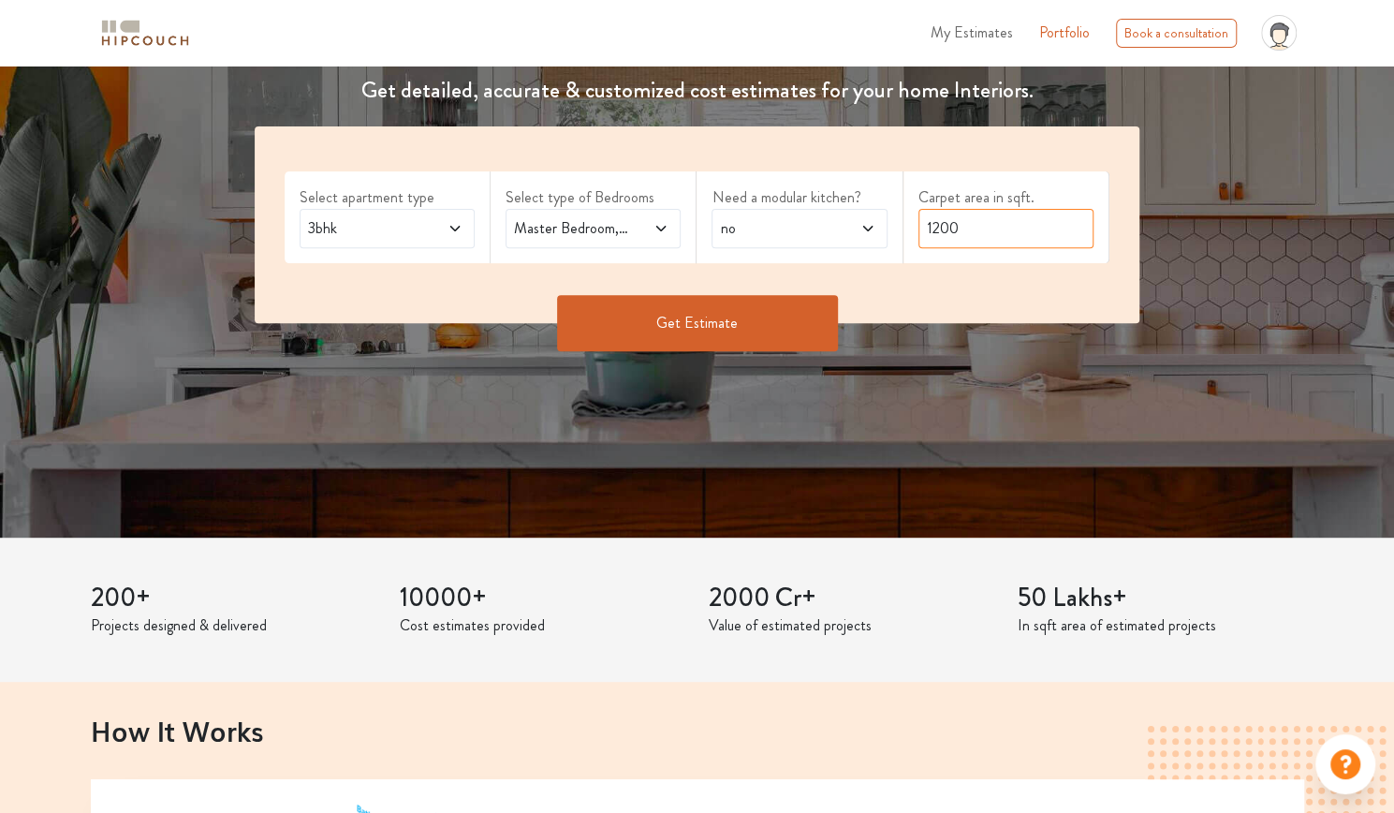
type input "1200"
click at [724, 333] on button "Get Estimate" at bounding box center [697, 323] width 281 height 56
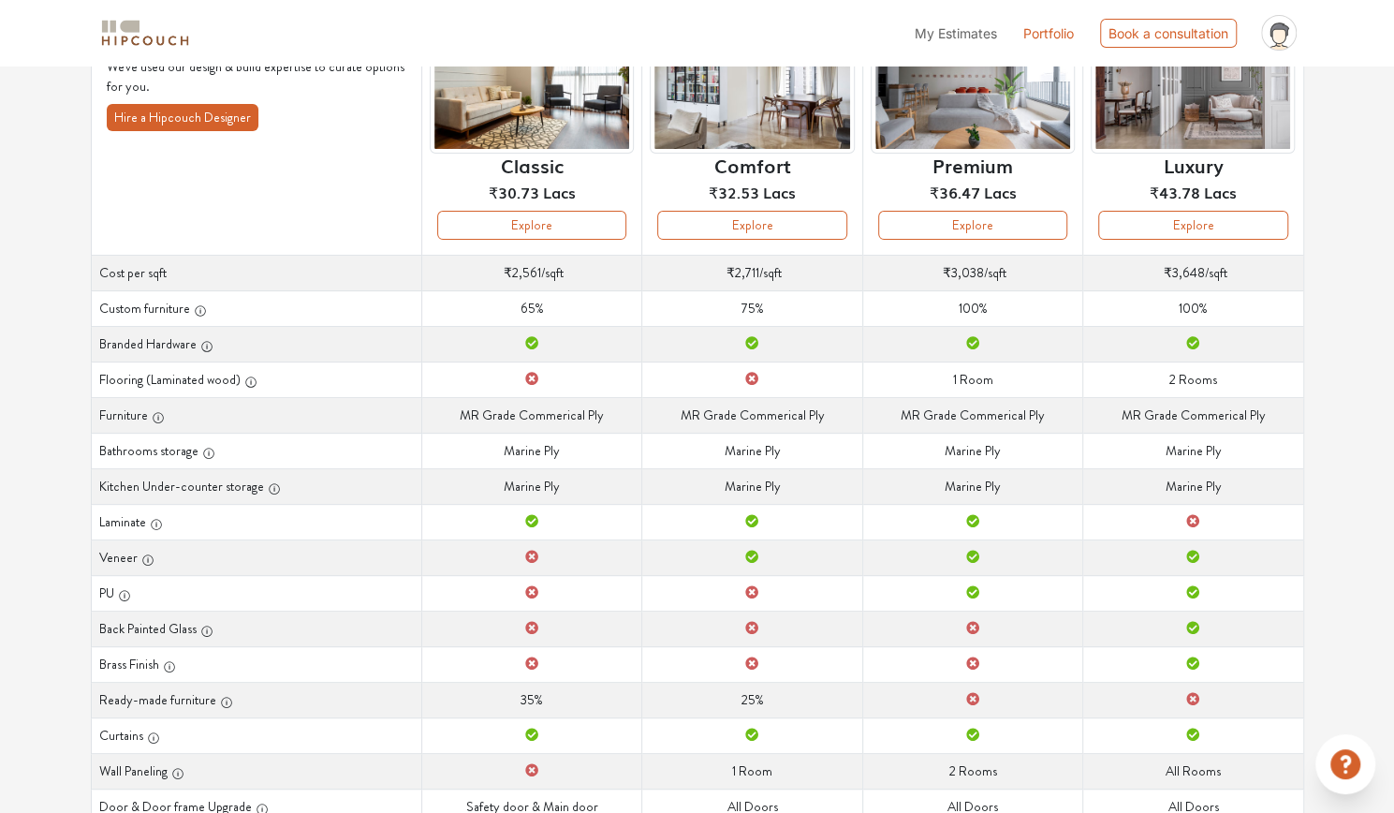
scroll to position [273, 0]
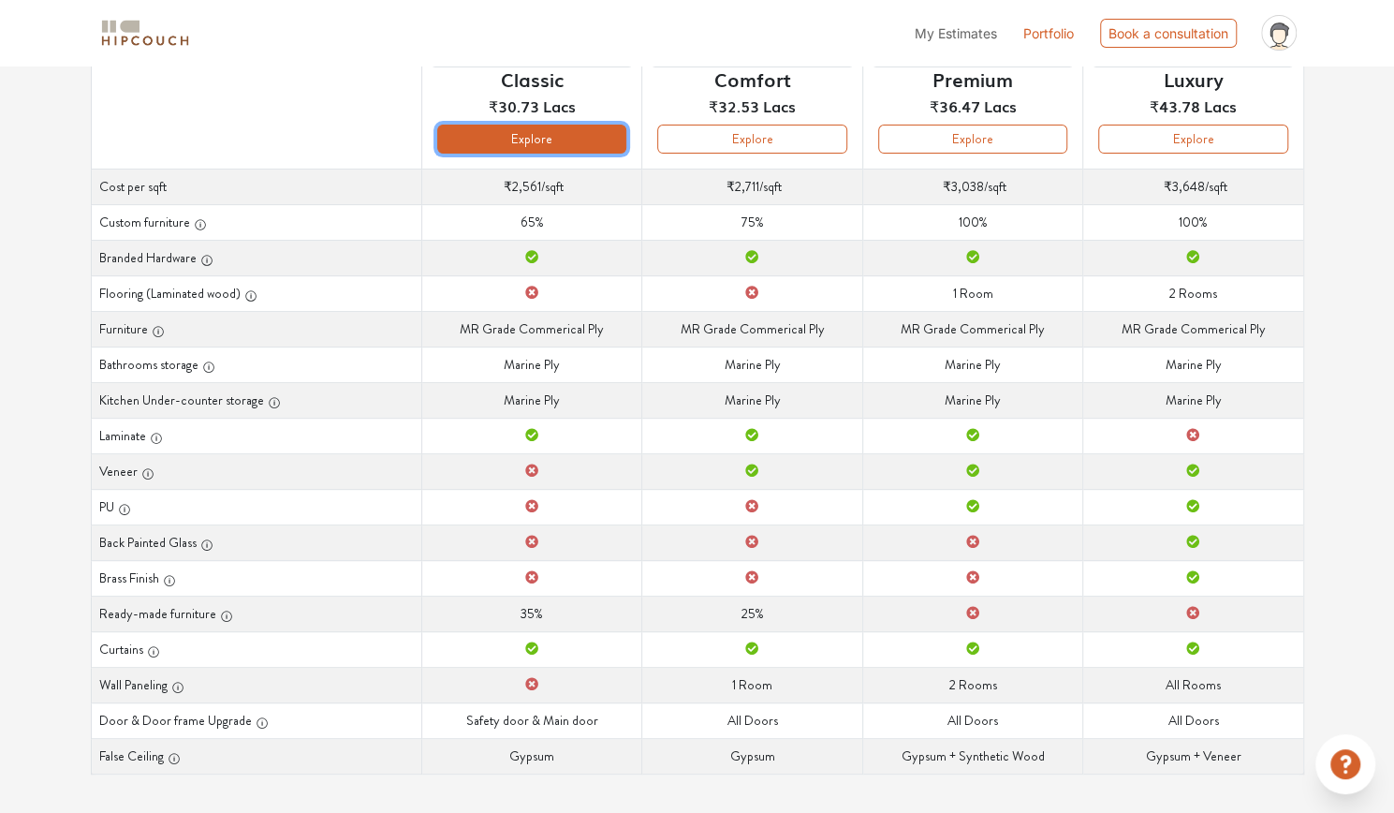
click at [579, 139] on button "Explore" at bounding box center [531, 139] width 189 height 29
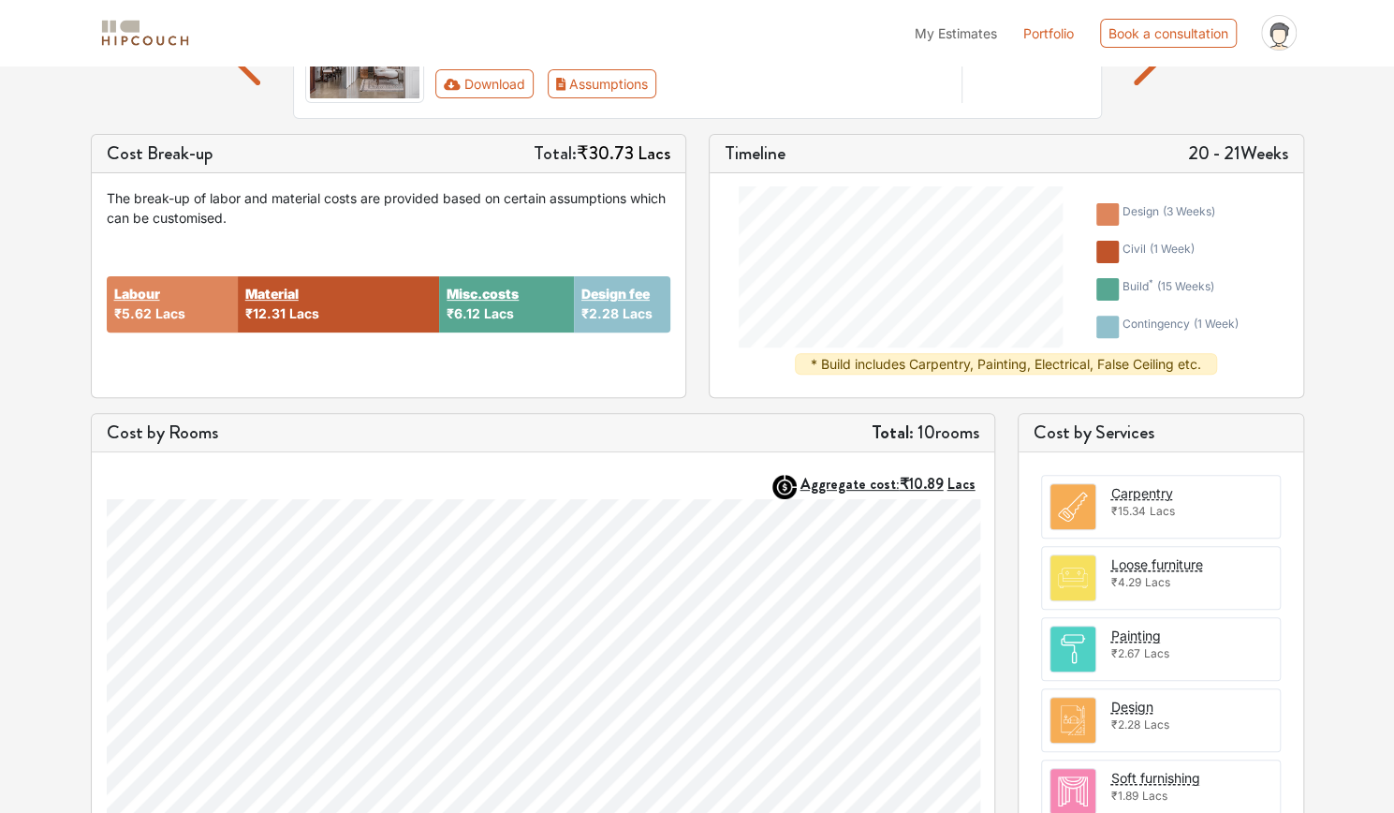
scroll to position [104, 0]
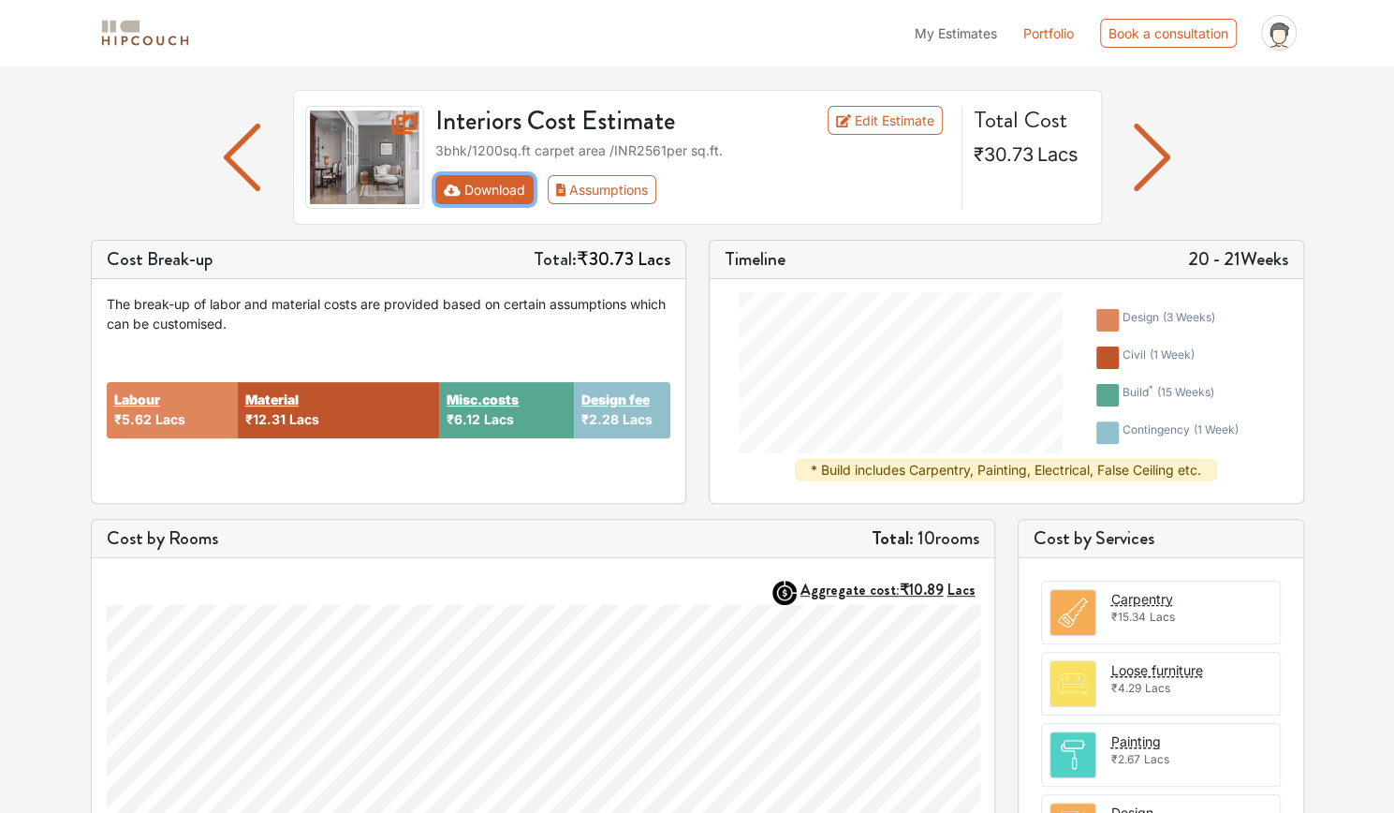
click at [501, 189] on button "Download" at bounding box center [484, 189] width 98 height 29
click at [880, 112] on link "Edit Estimate" at bounding box center [885, 120] width 115 height 29
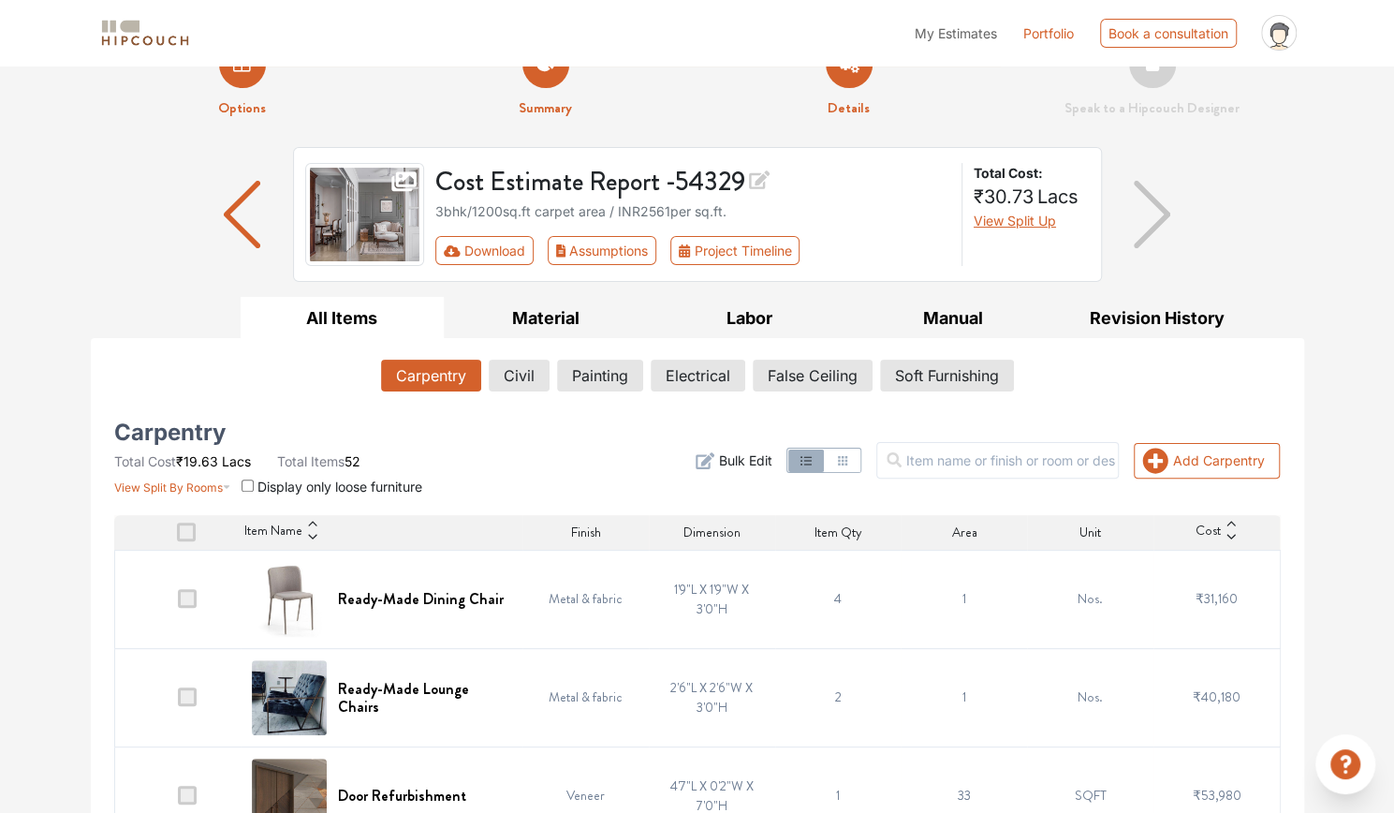
scroll to position [24, 0]
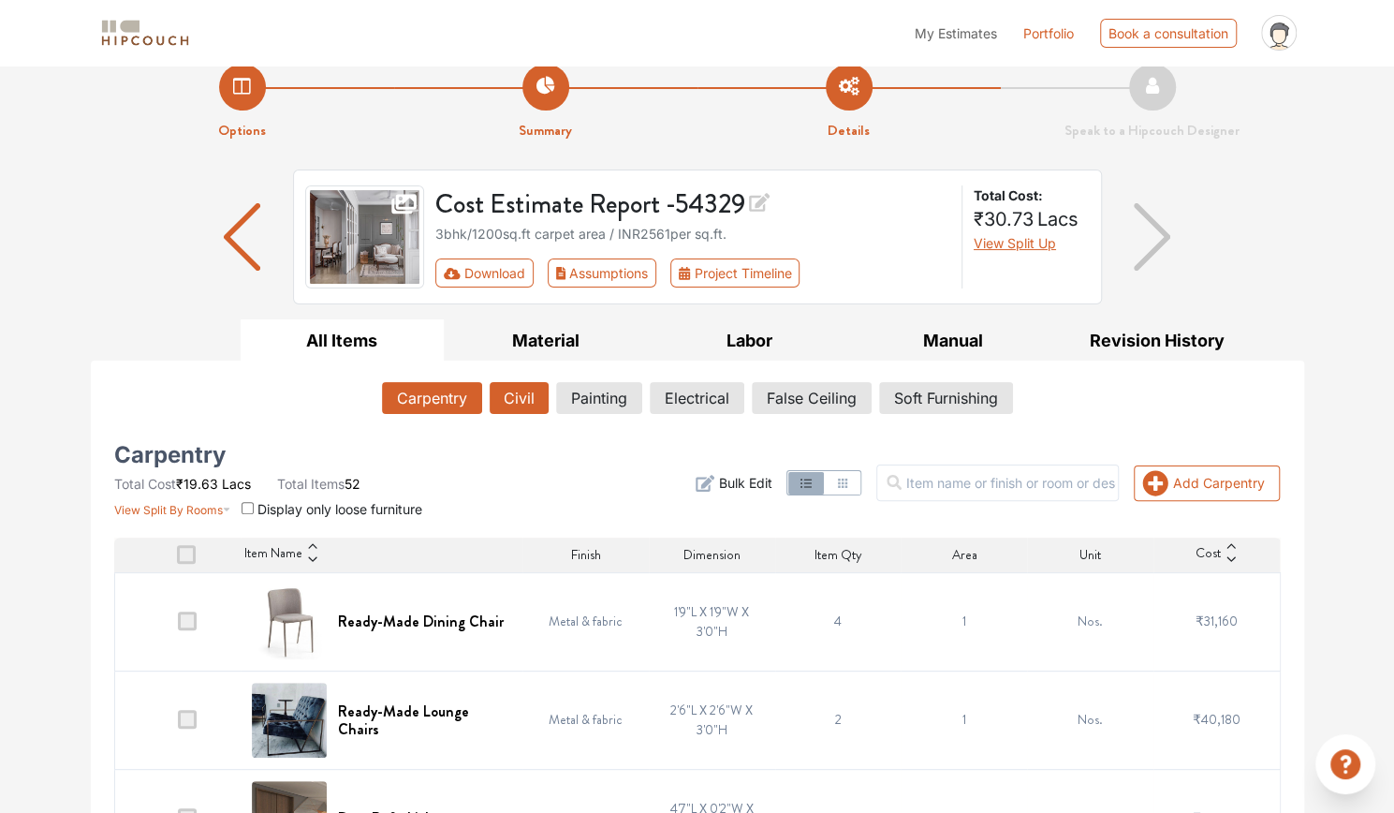
click at [534, 394] on button "Civil" at bounding box center [519, 398] width 59 height 32
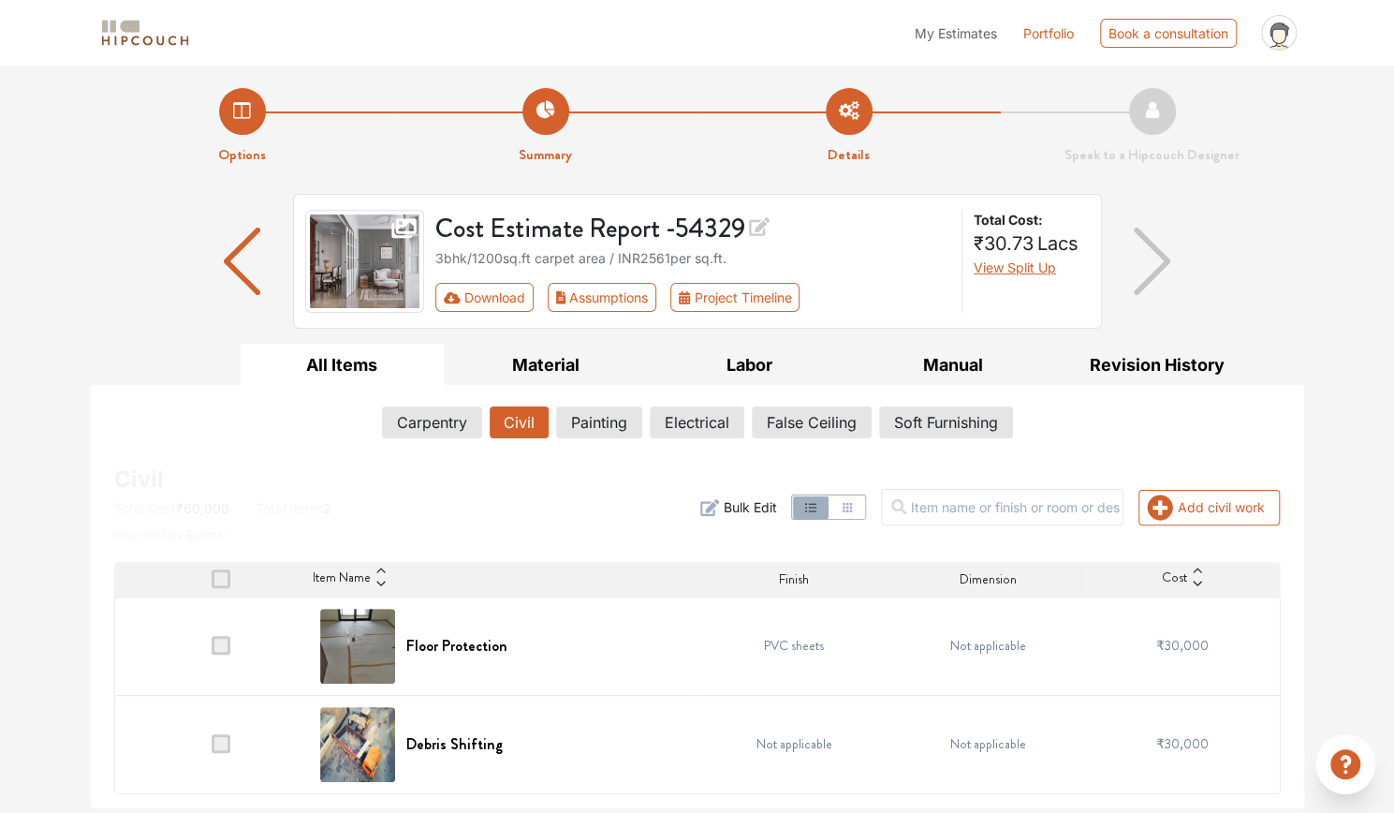
scroll to position [0, 0]
click at [585, 416] on button "Painting" at bounding box center [600, 422] width 84 height 32
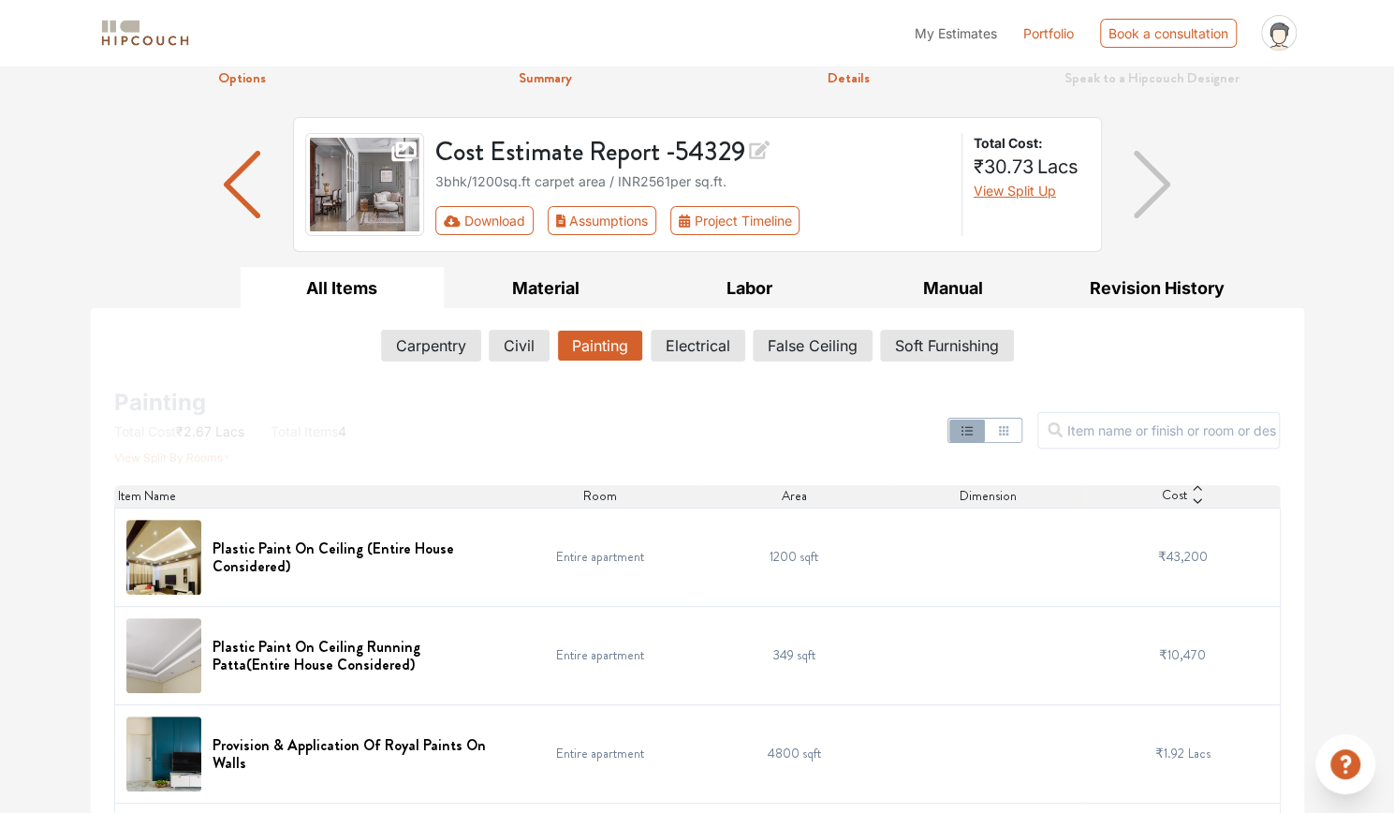
scroll to position [177, 0]
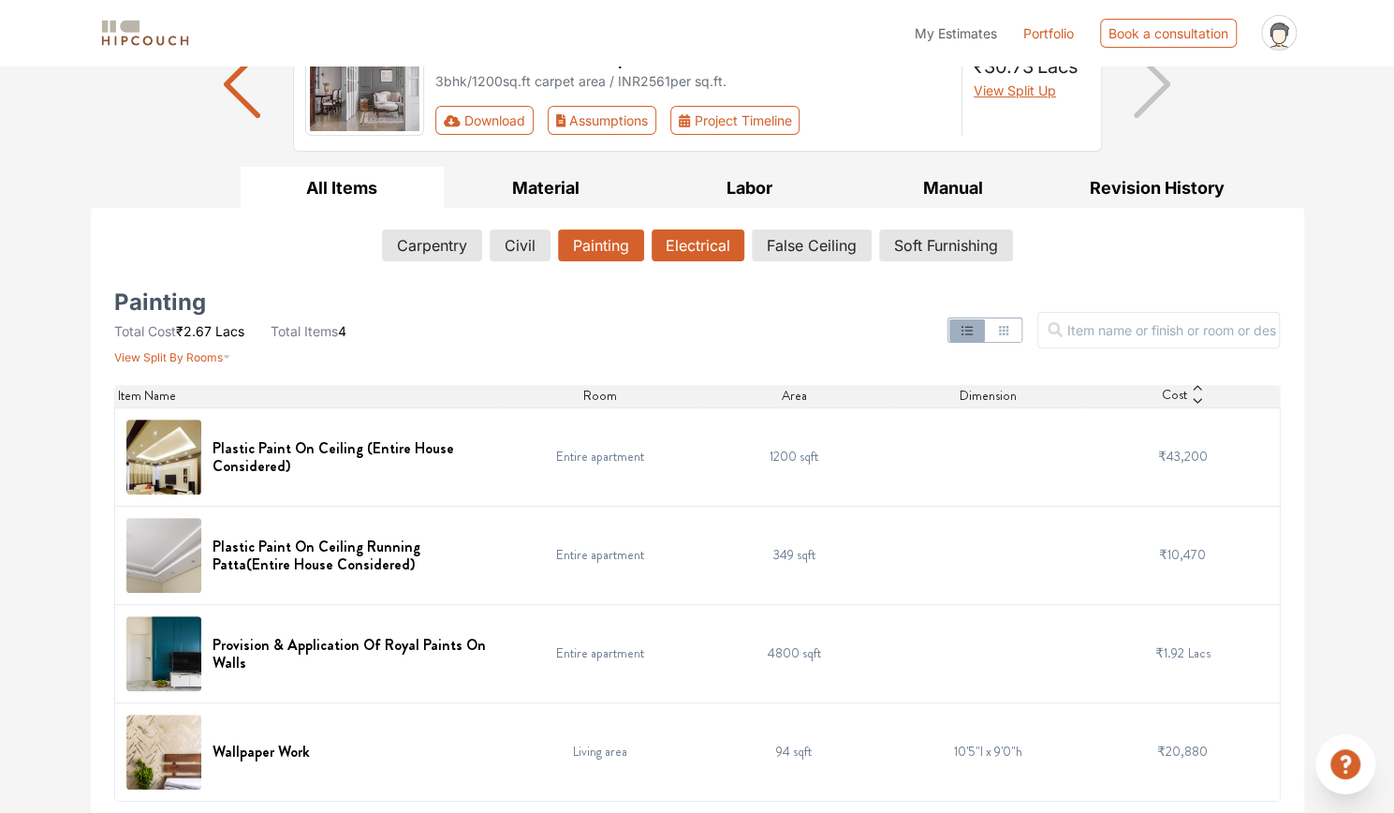
click at [704, 244] on button "Electrical" at bounding box center [698, 245] width 93 height 32
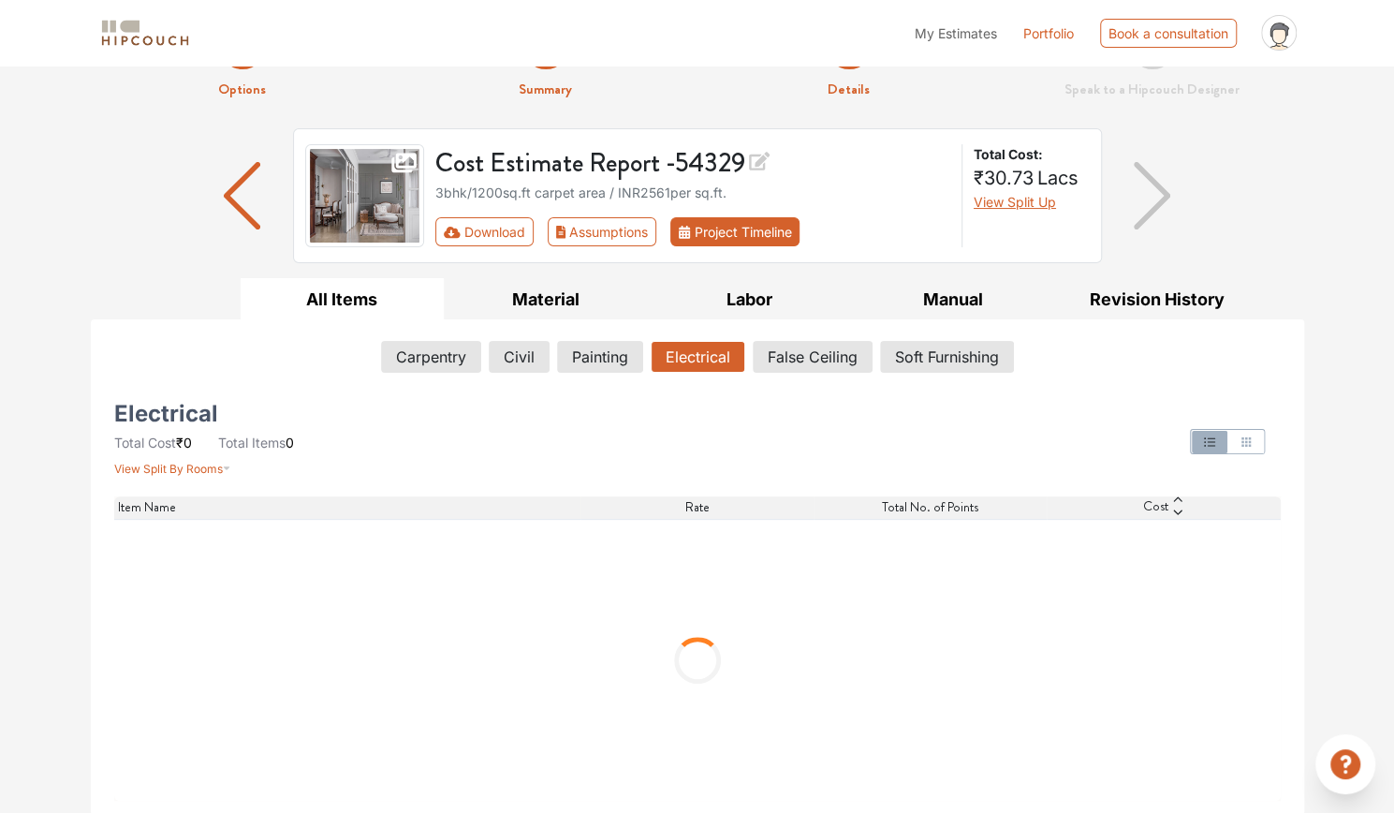
scroll to position [0, 0]
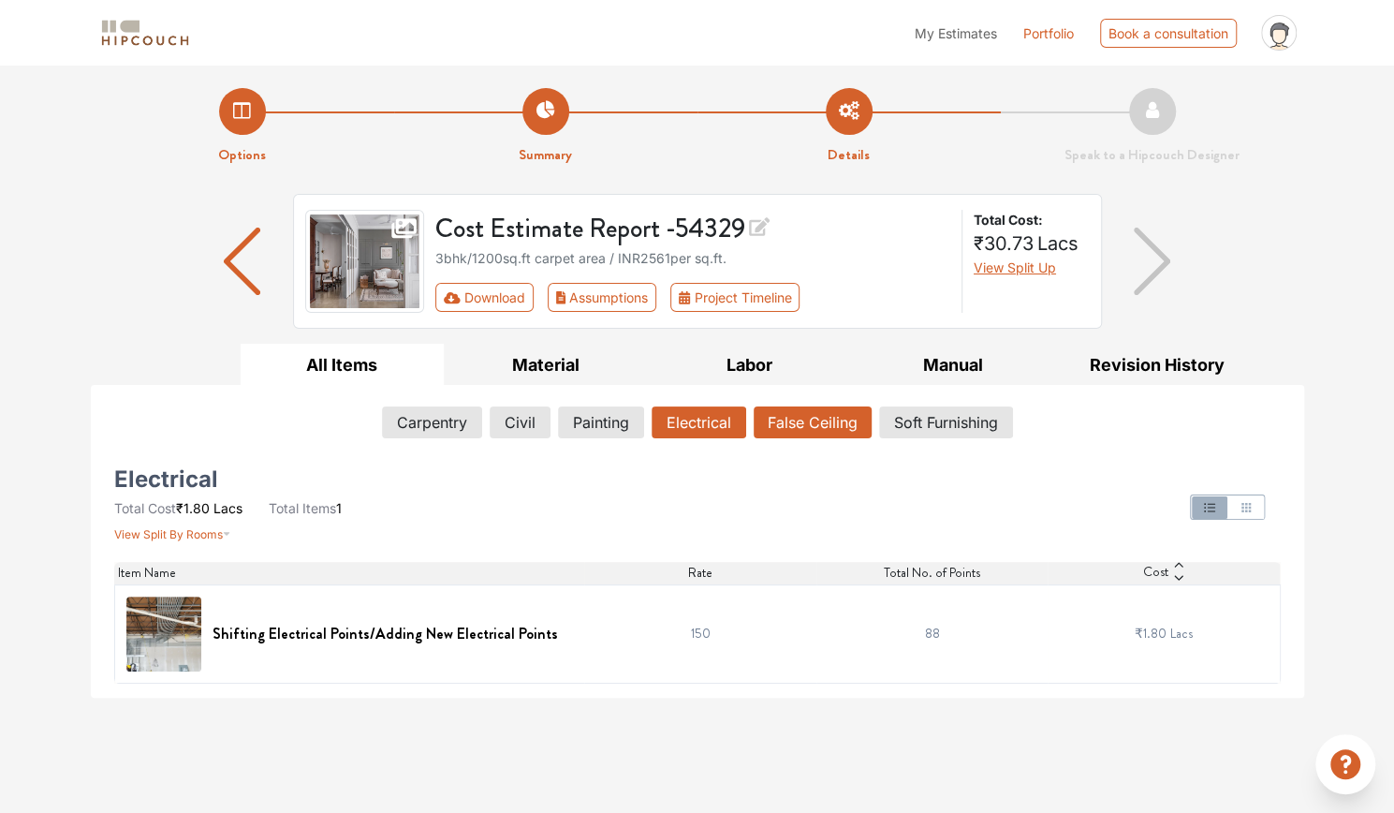
click at [853, 428] on button "False Ceiling" at bounding box center [813, 422] width 118 height 32
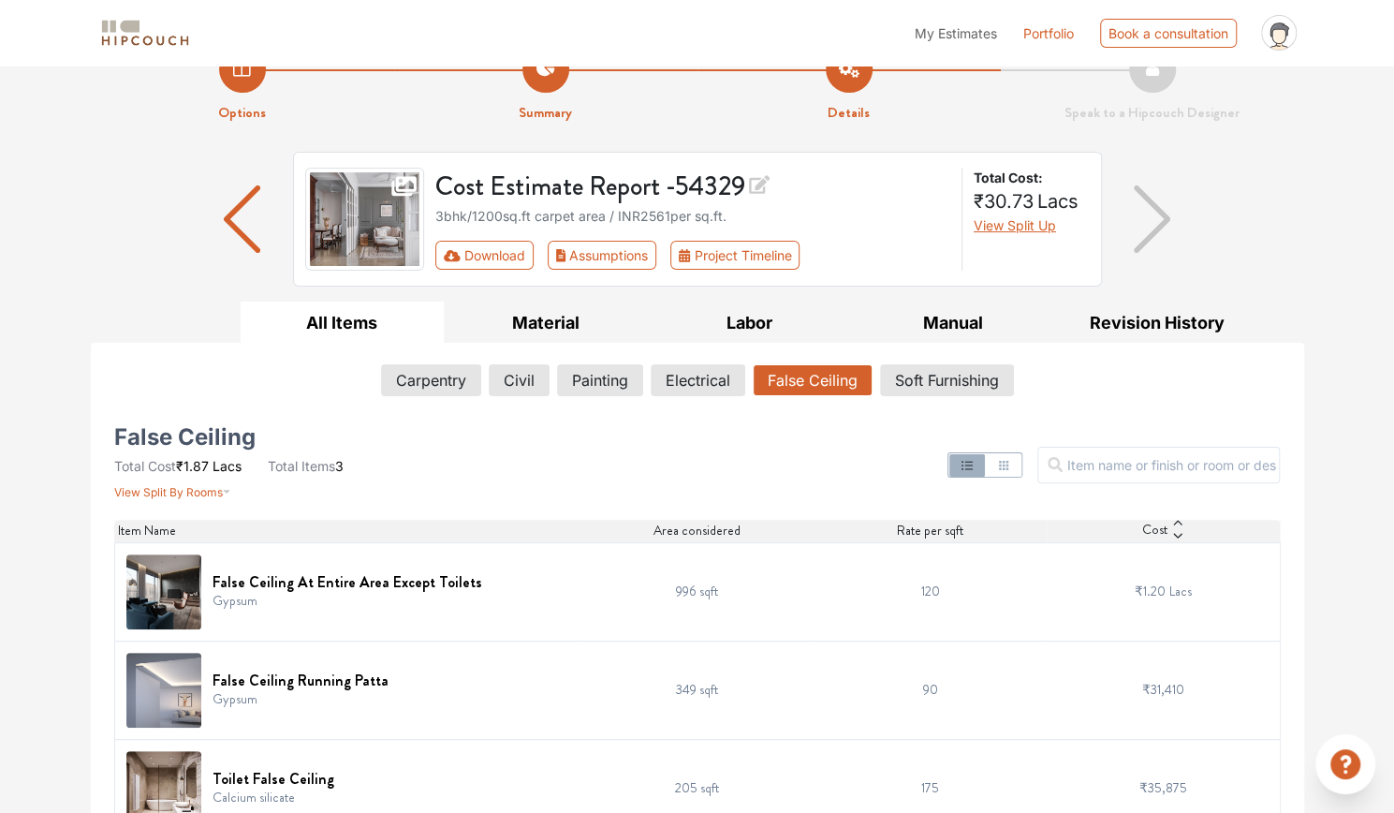
scroll to position [79, 0]
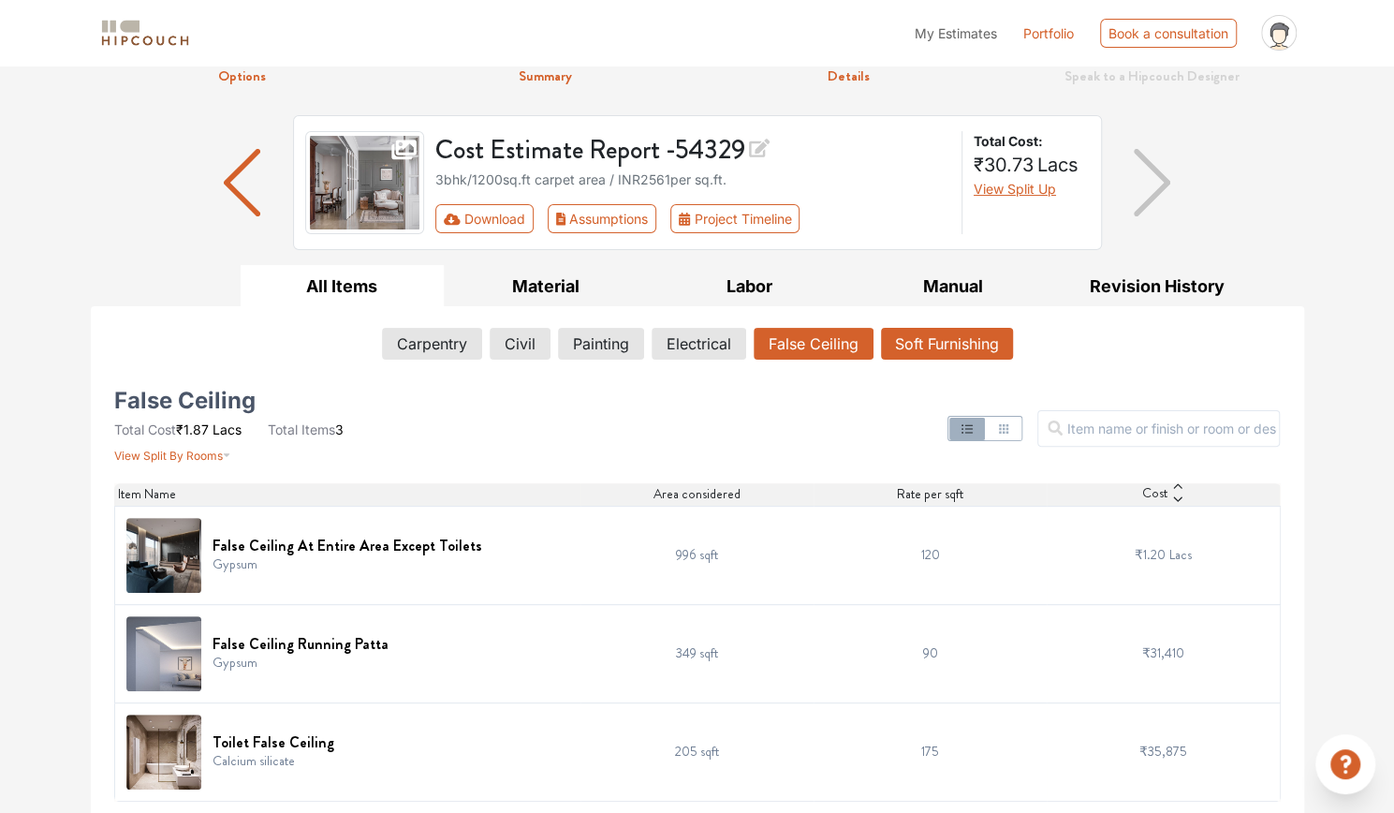
click at [994, 344] on button "Soft Furnishing" at bounding box center [947, 344] width 132 height 32
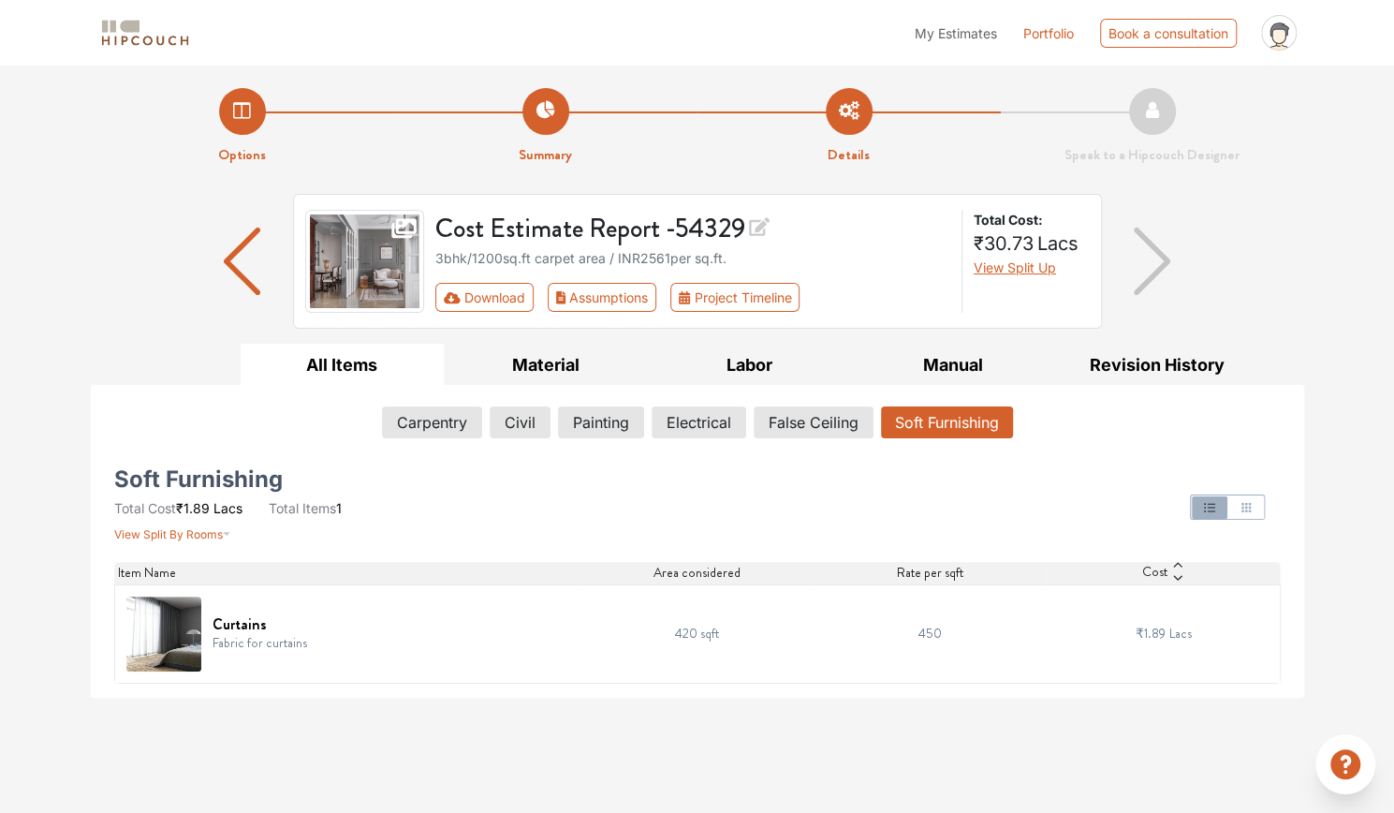
scroll to position [0, 0]
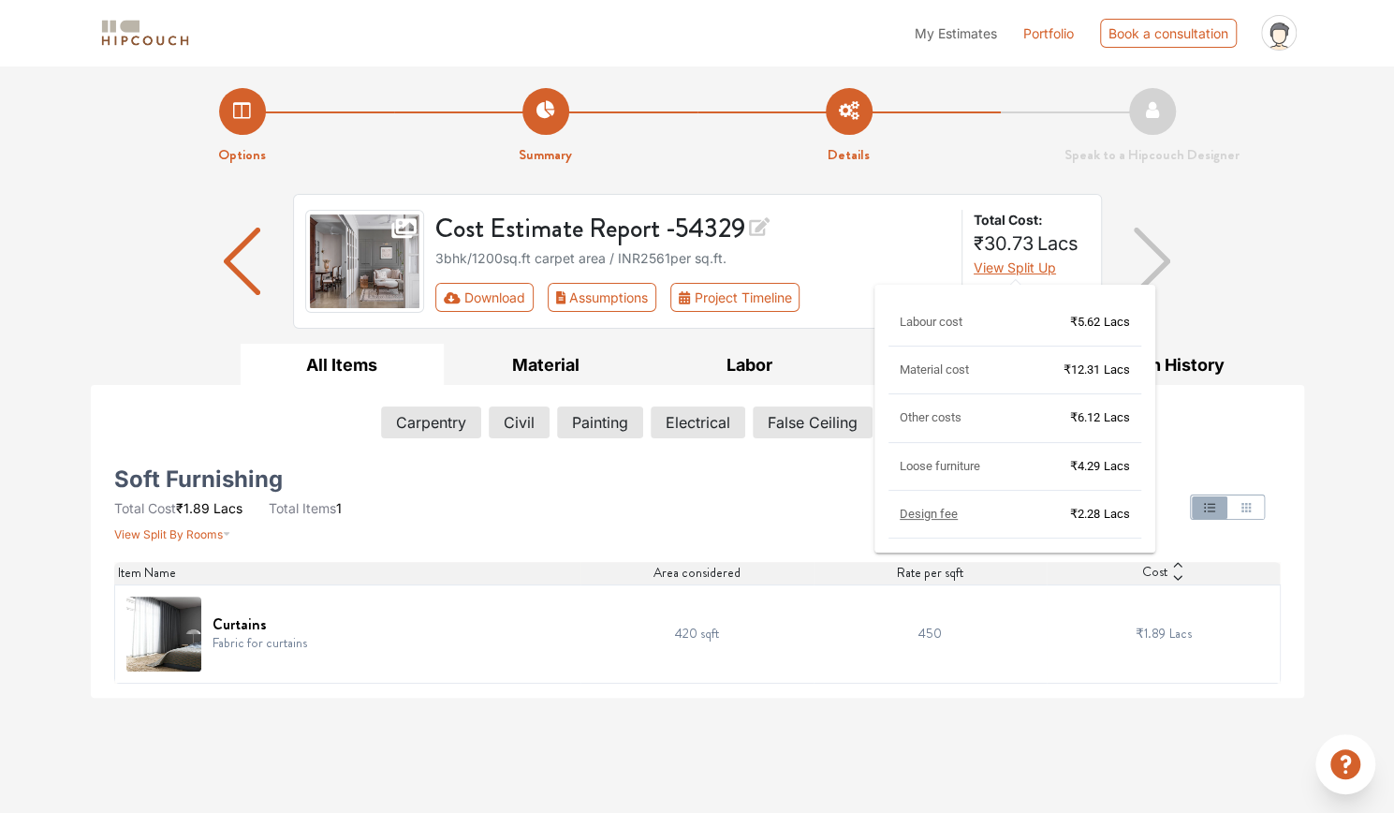
click at [1018, 269] on span "View Split Up" at bounding box center [1015, 267] width 82 height 16
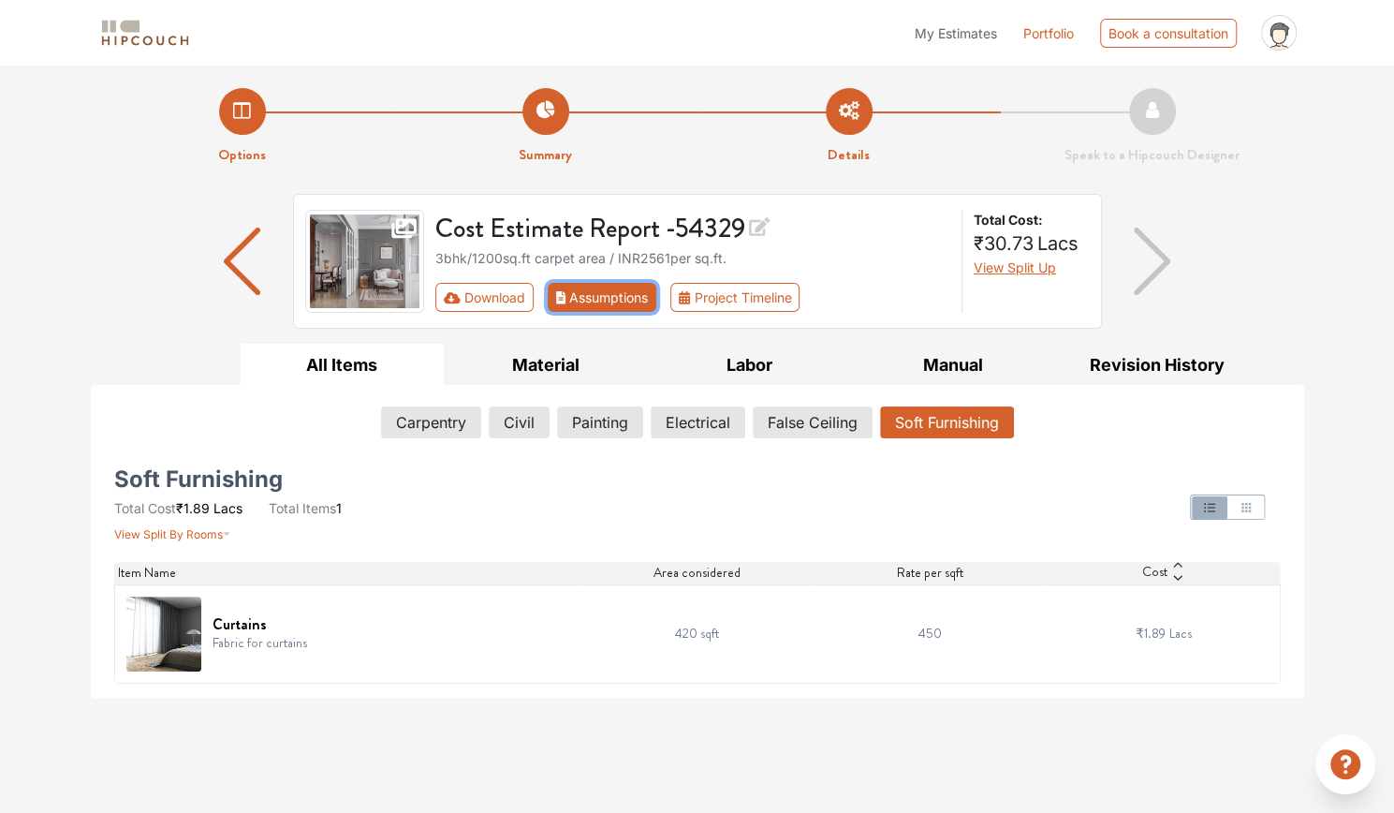
click at [633, 289] on button "Assumptions" at bounding box center [603, 297] width 110 height 29
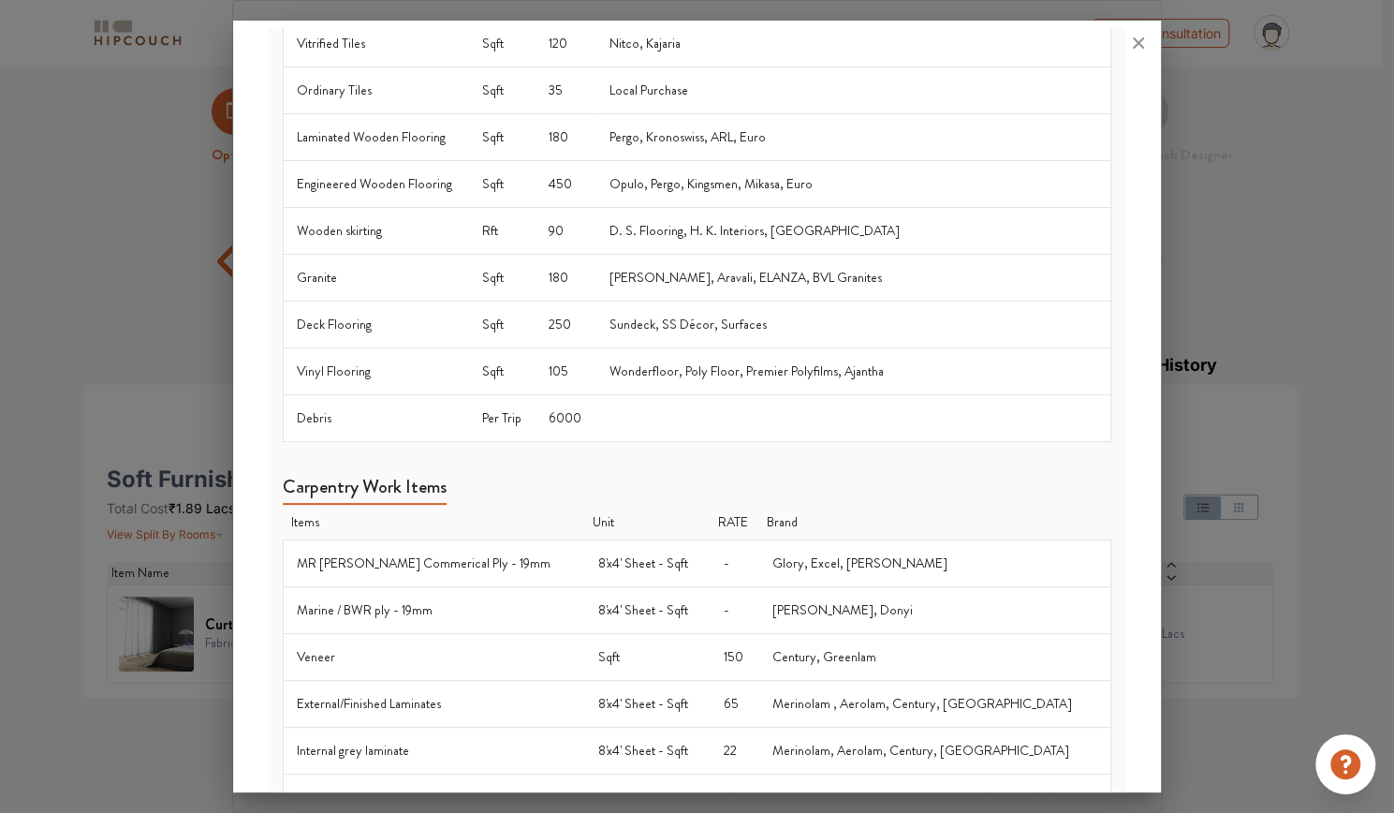
scroll to position [29, 0]
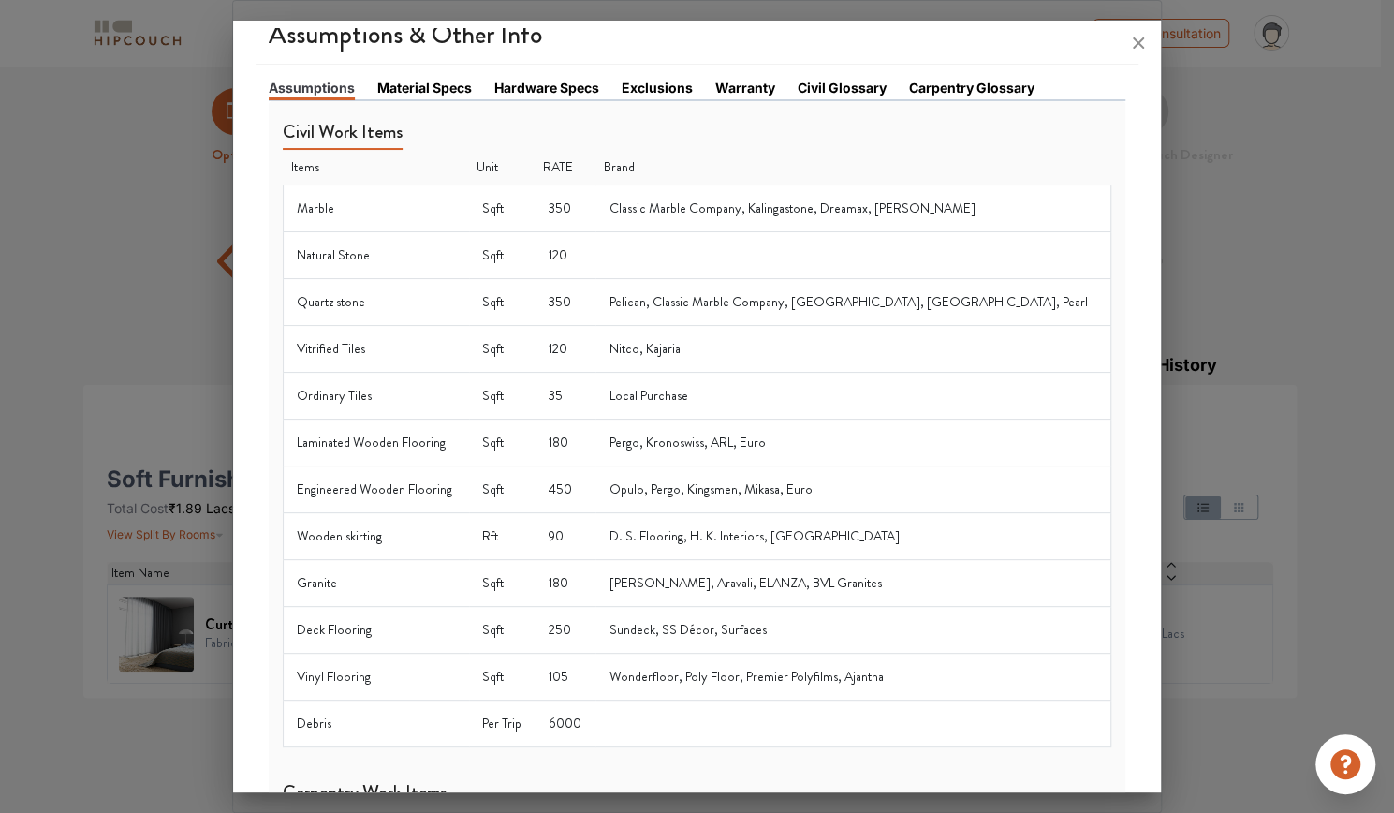
click at [462, 96] on li "Material Specs" at bounding box center [435, 89] width 117 height 22
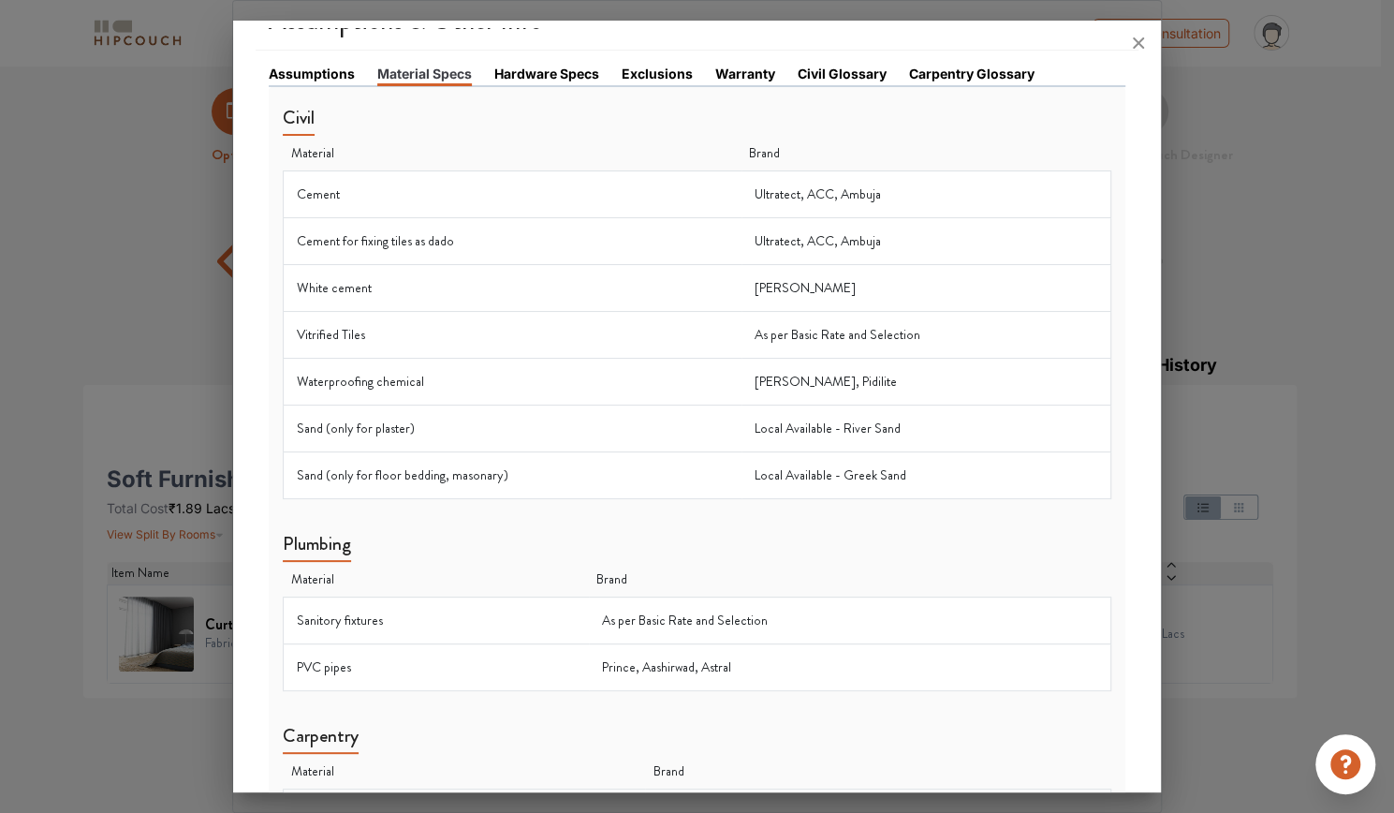
scroll to position [0, 0]
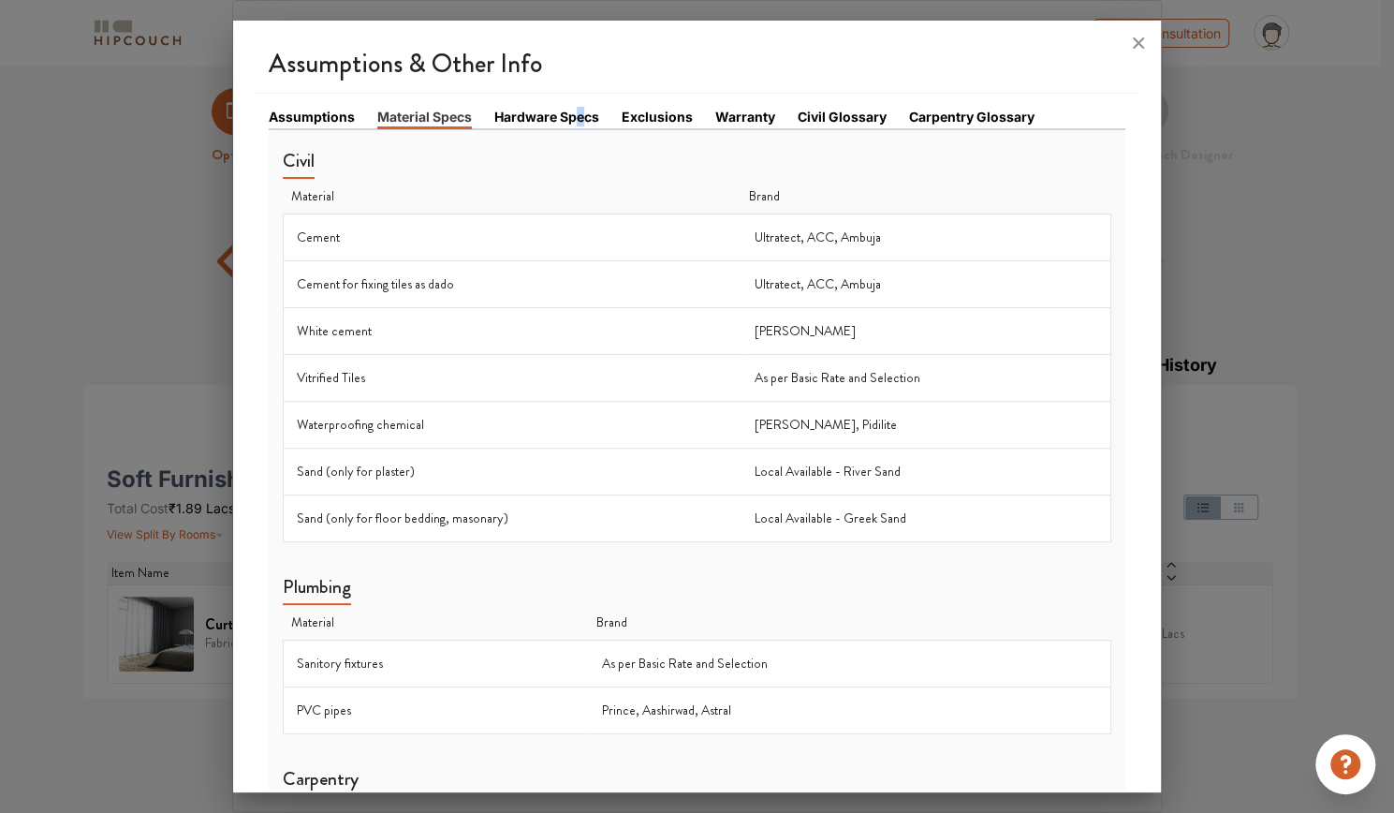
click at [582, 115] on link "Hardware Specs" at bounding box center [546, 117] width 105 height 20
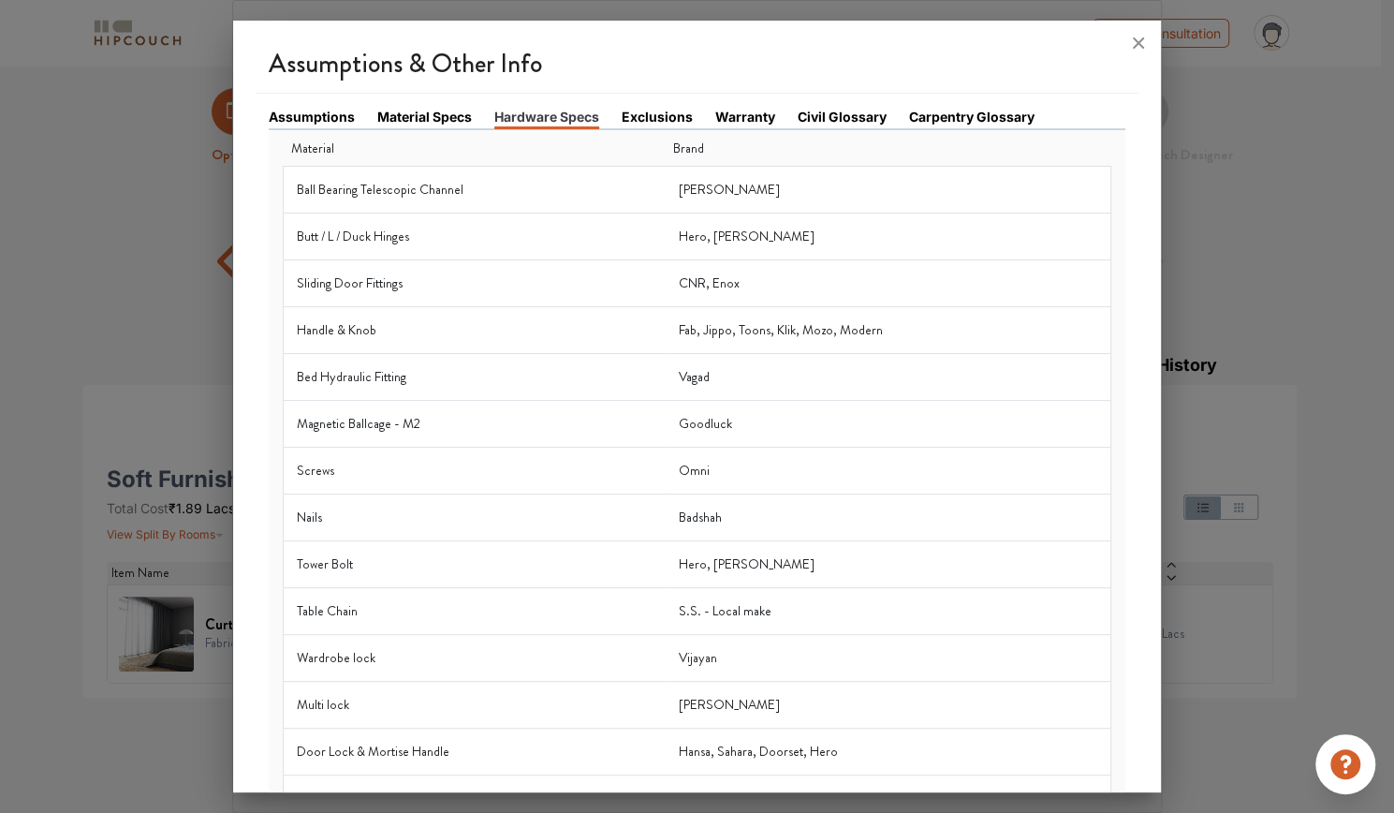
click at [677, 124] on link "Exclusions" at bounding box center [657, 117] width 71 height 20
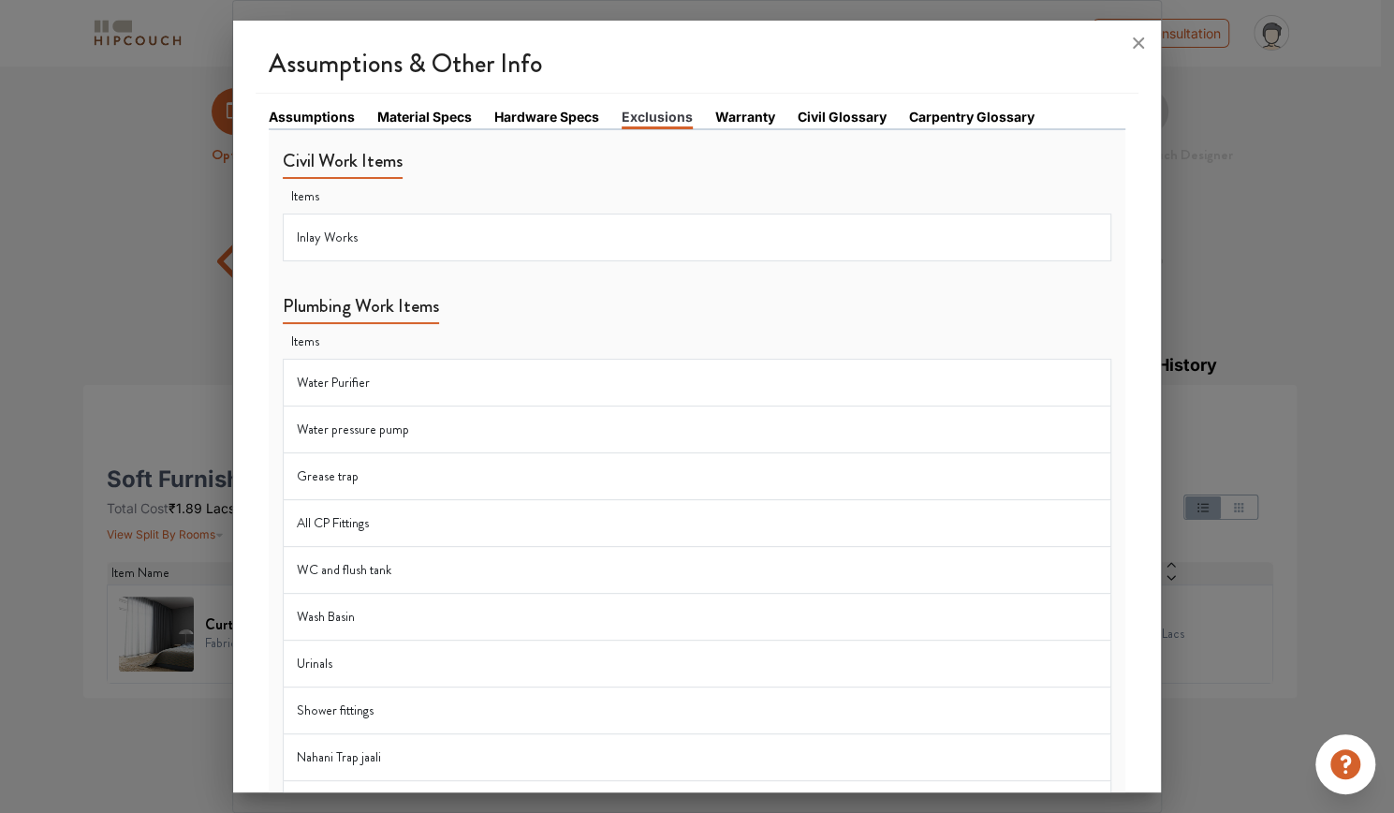
click at [760, 113] on link "Warranty" at bounding box center [745, 117] width 60 height 20
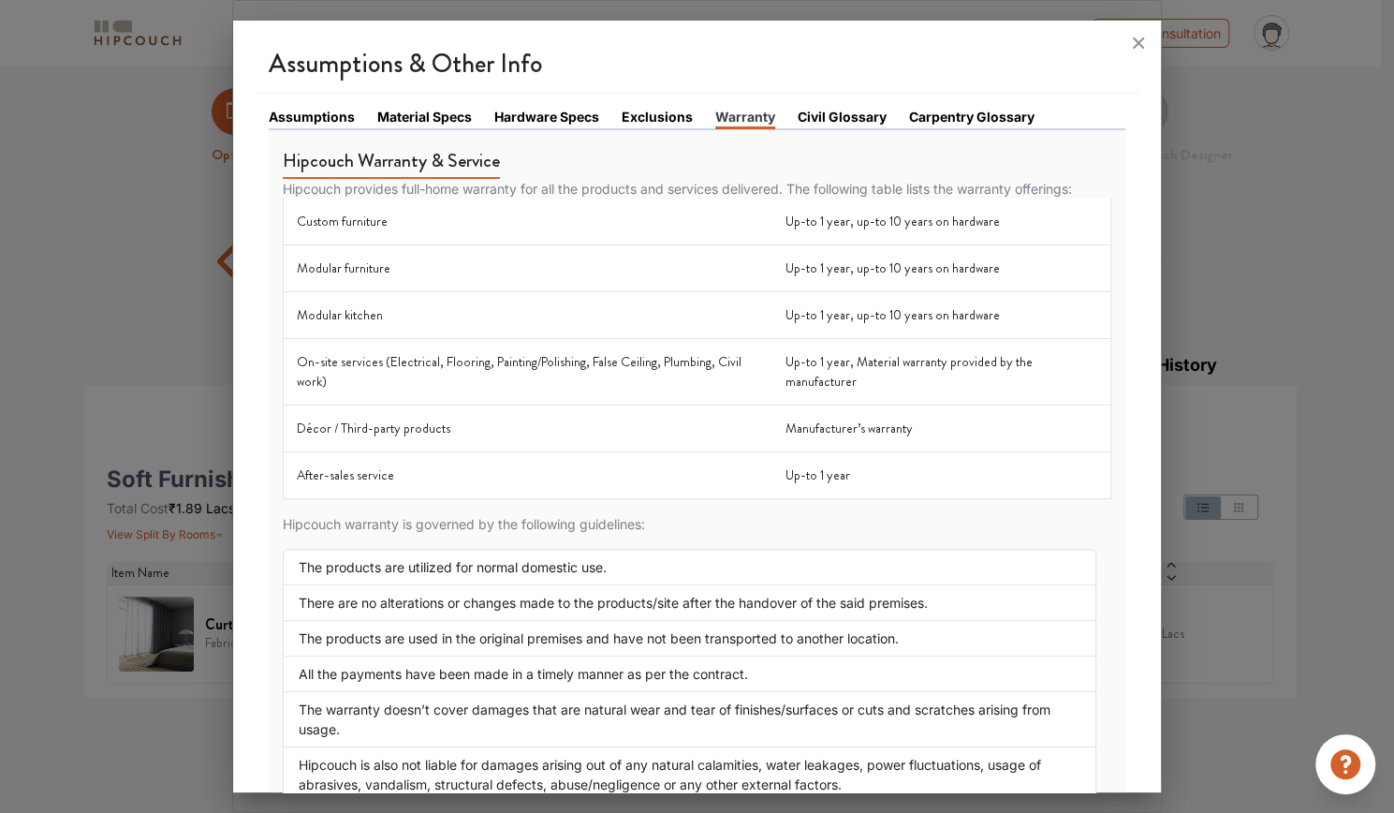
click at [821, 117] on link "Civil Glossary" at bounding box center [842, 117] width 89 height 20
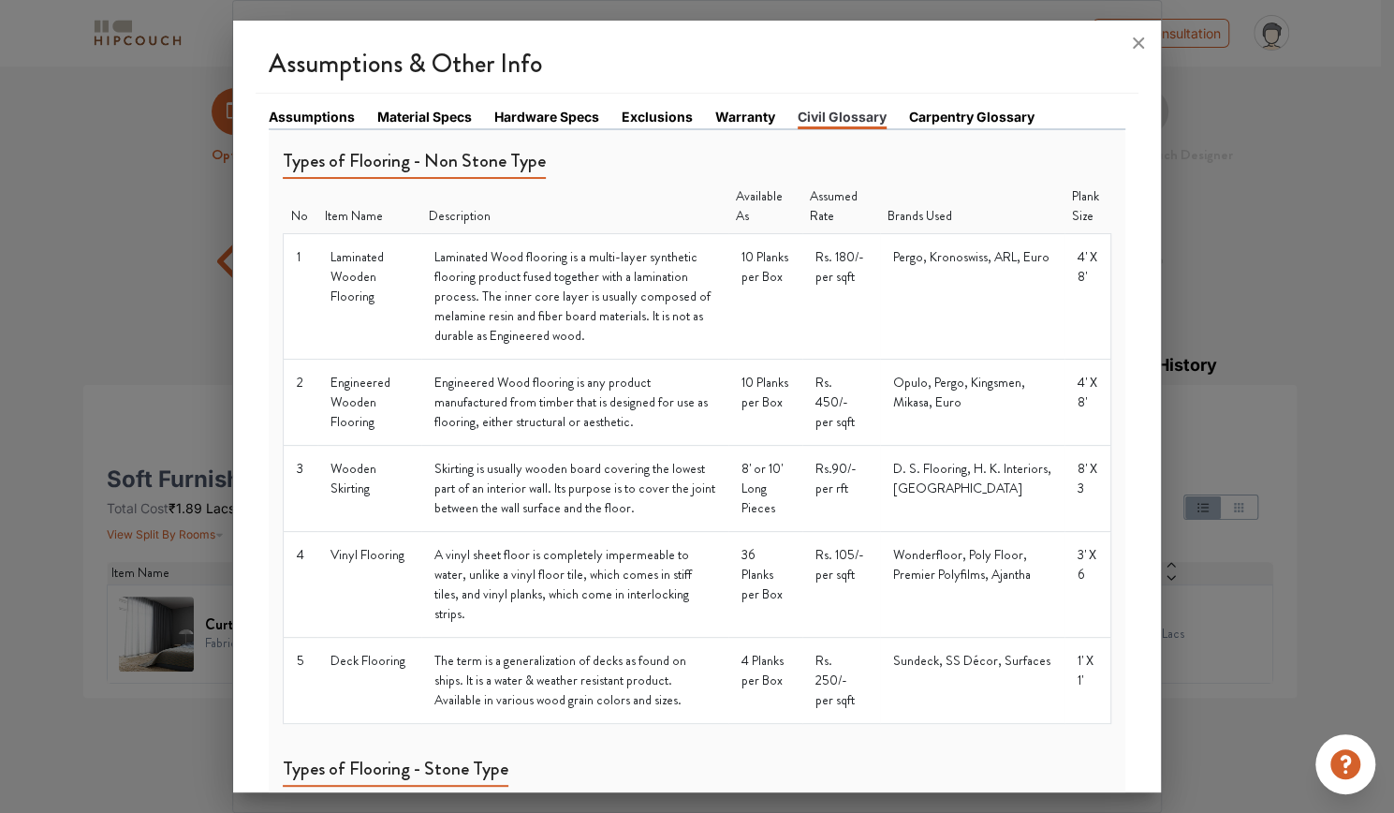
click at [935, 114] on link "Carpentry Glossary" at bounding box center [971, 117] width 125 height 20
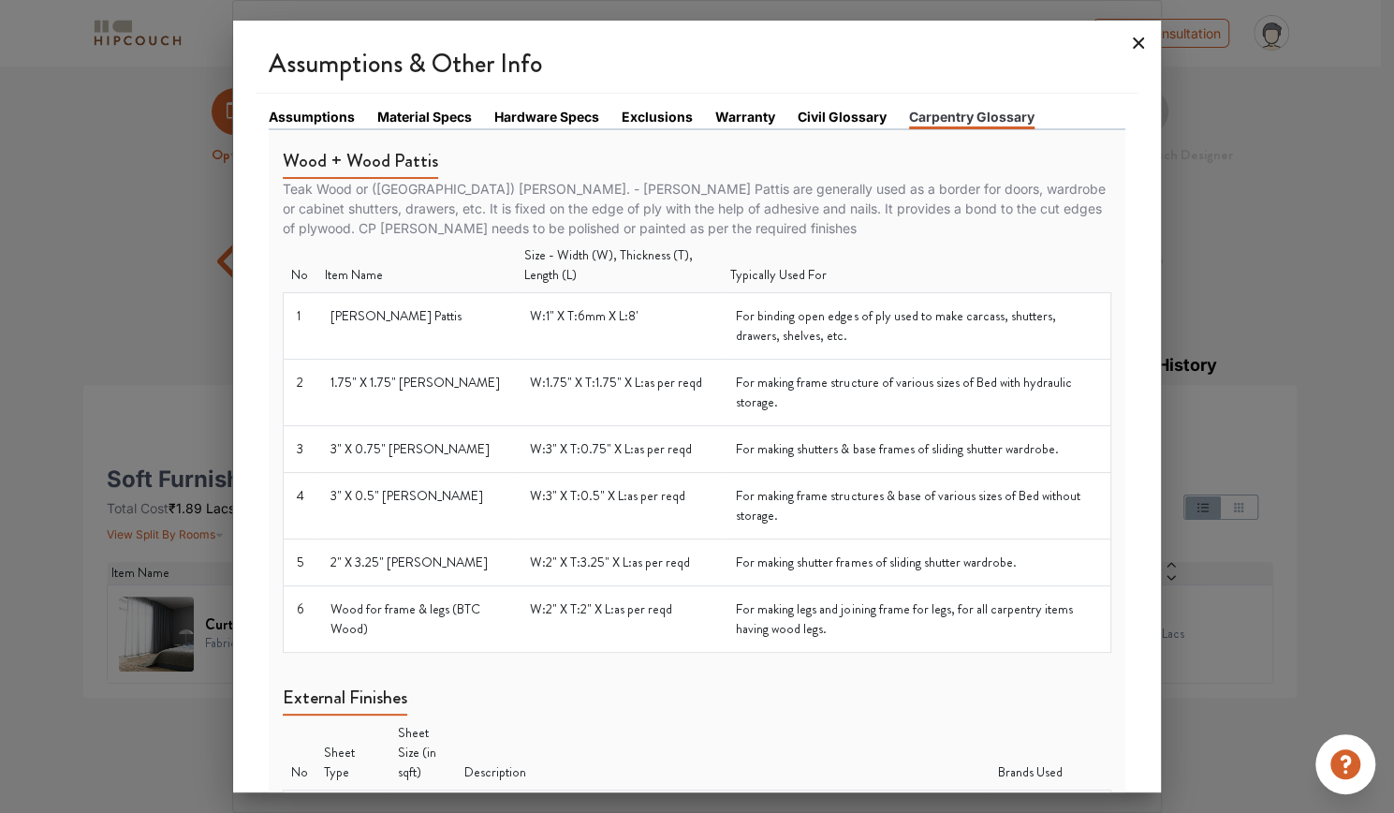
click at [1138, 42] on icon at bounding box center [1138, 42] width 11 height 11
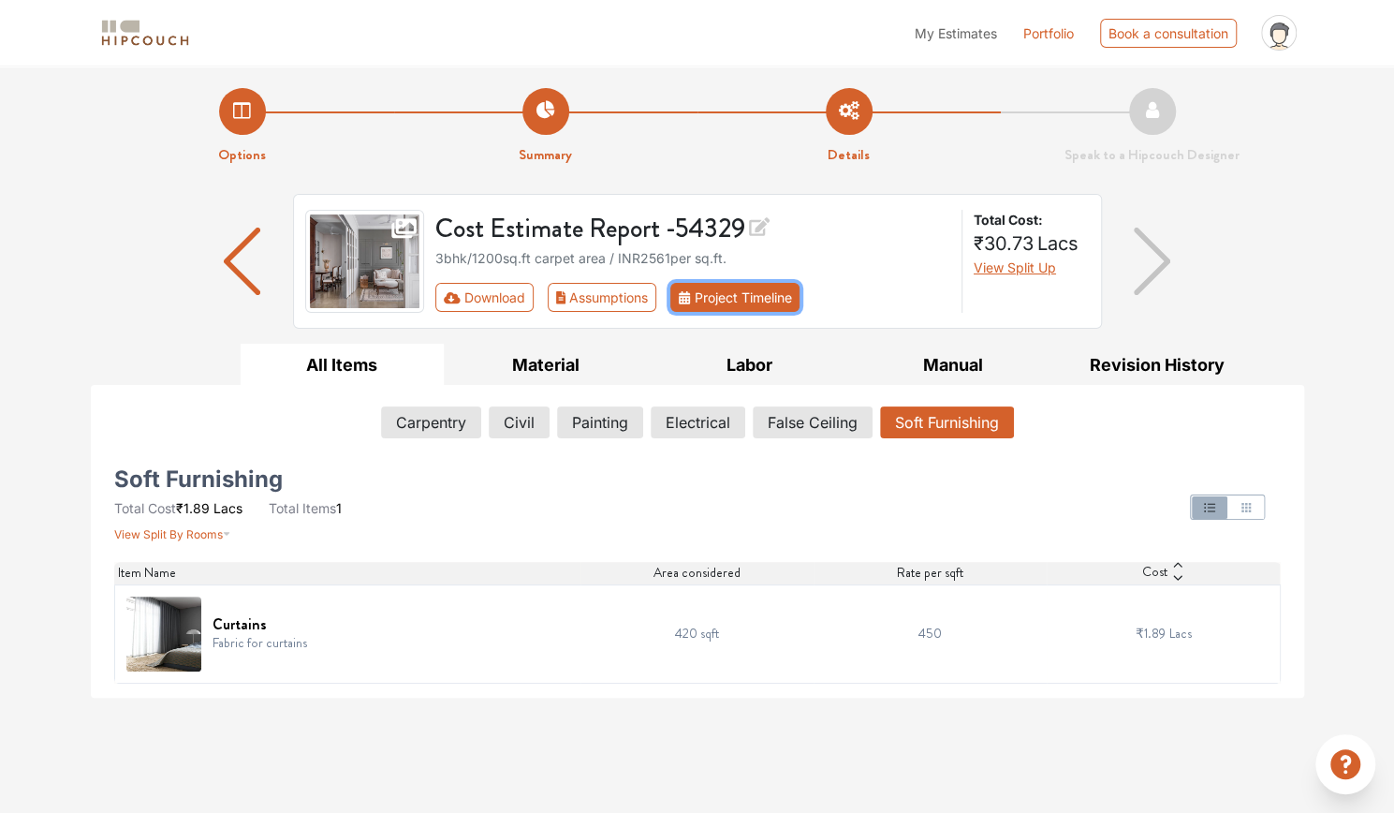
click at [721, 302] on button "Project Timeline" at bounding box center [734, 297] width 129 height 29
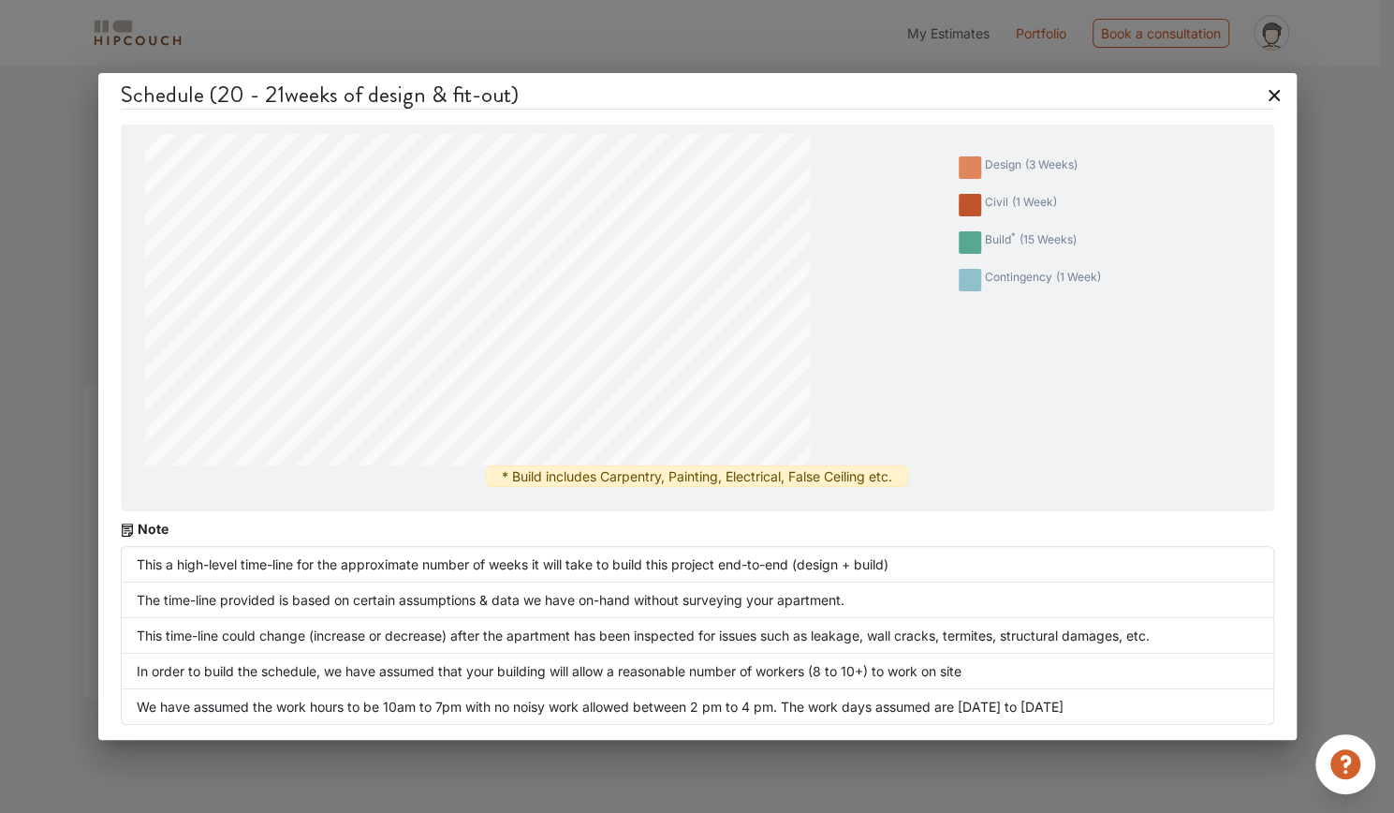
click at [1279, 95] on icon at bounding box center [1274, 96] width 30 height 30
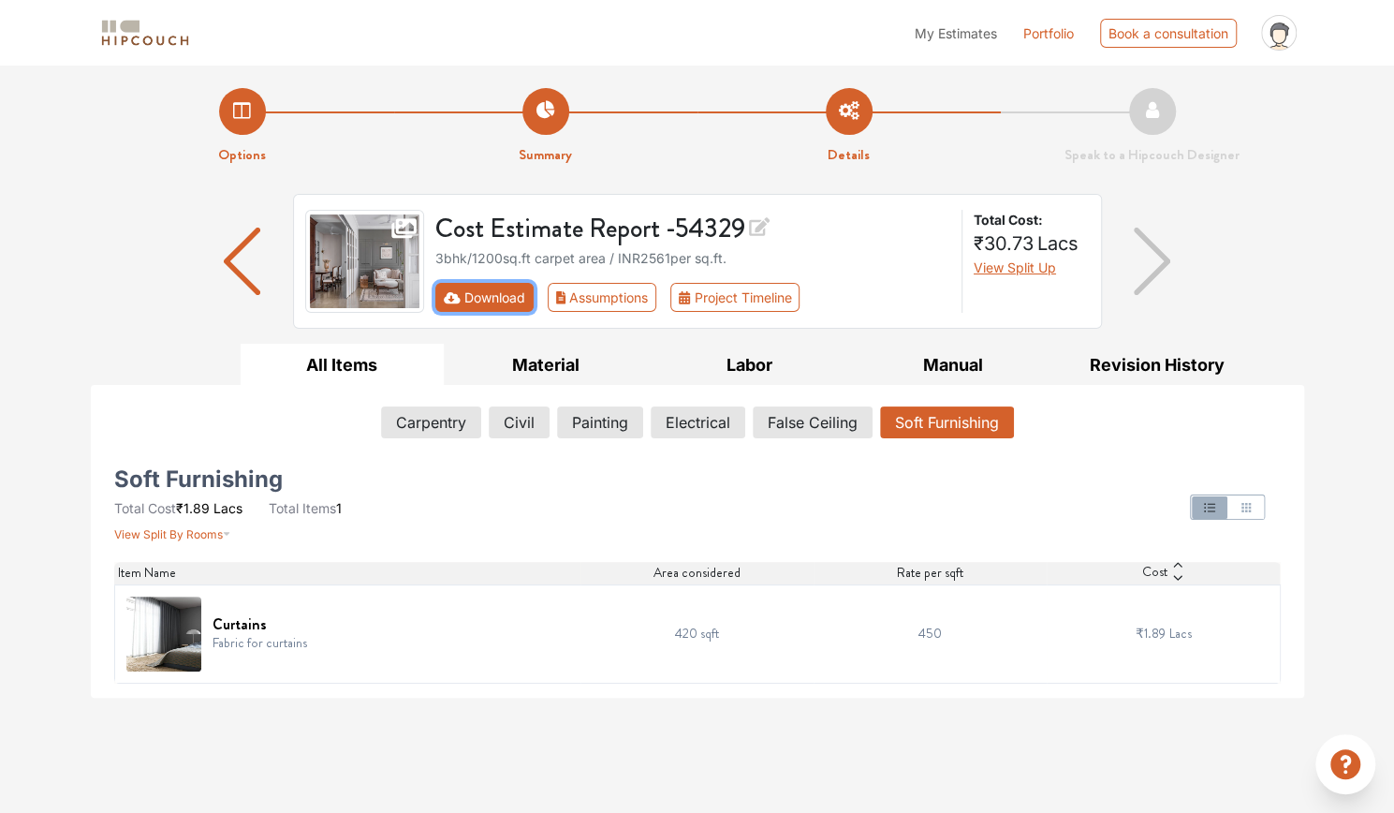
click at [487, 286] on button "Download" at bounding box center [484, 297] width 98 height 29
click at [485, 302] on button "Download" at bounding box center [484, 297] width 98 height 29
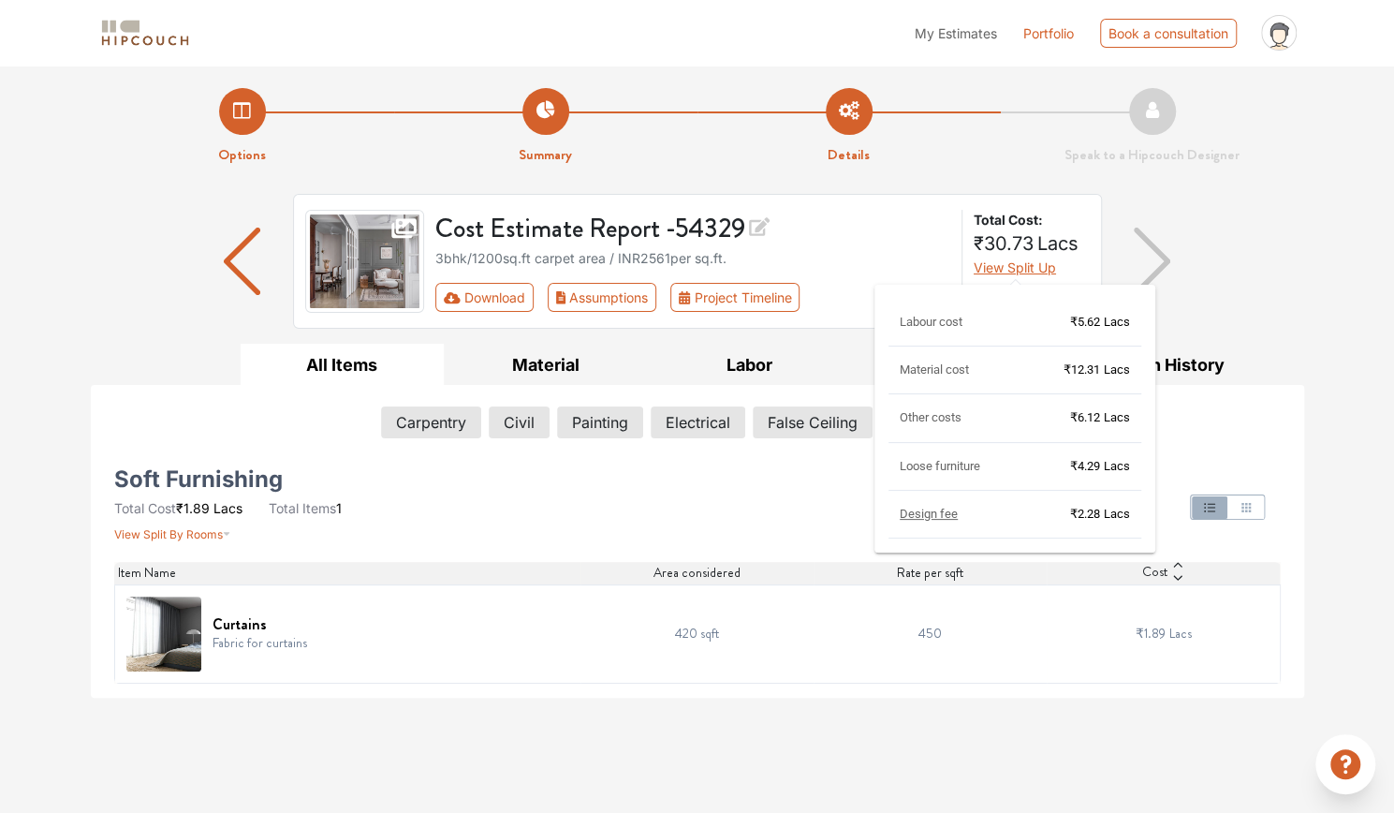
click at [1001, 266] on span "View Split Up" at bounding box center [1015, 267] width 82 height 16
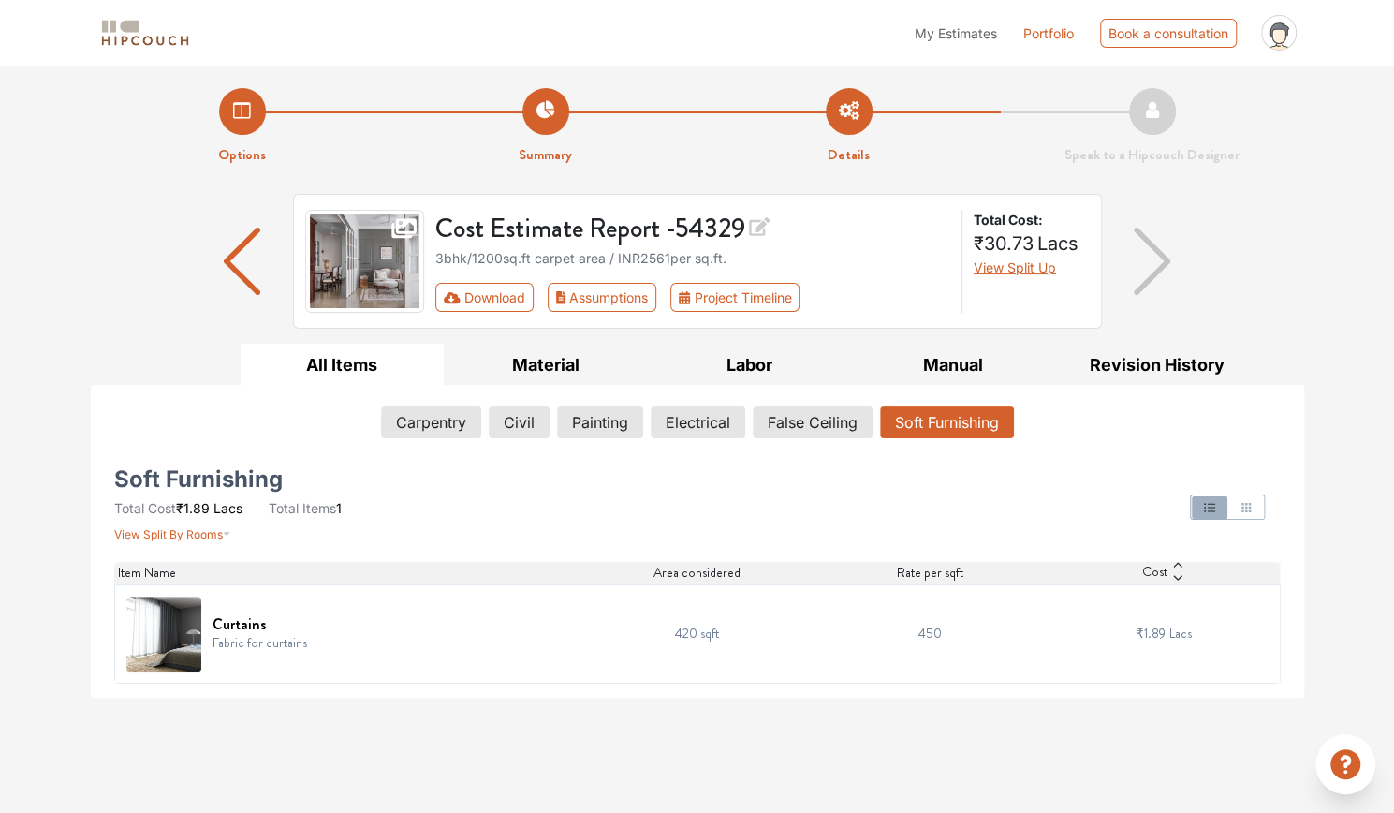
click at [624, 505] on div at bounding box center [895, 507] width 793 height 71
click at [408, 414] on button "Carpentry" at bounding box center [431, 422] width 98 height 32
